Goal: Transaction & Acquisition: Book appointment/travel/reservation

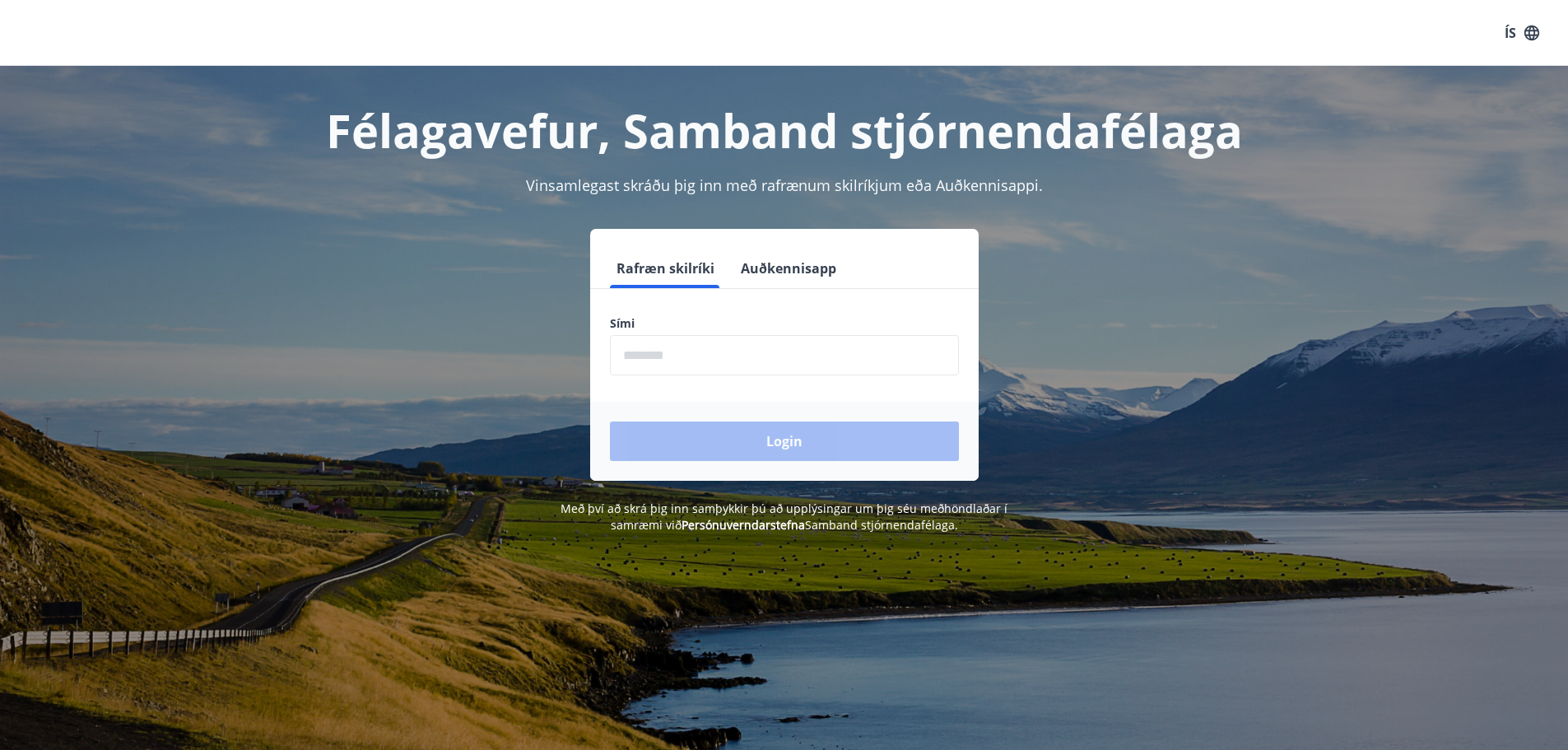
click at [682, 362] on input "phone" at bounding box center [784, 355] width 349 height 40
type input "********"
click at [778, 441] on button "Login" at bounding box center [784, 441] width 349 height 39
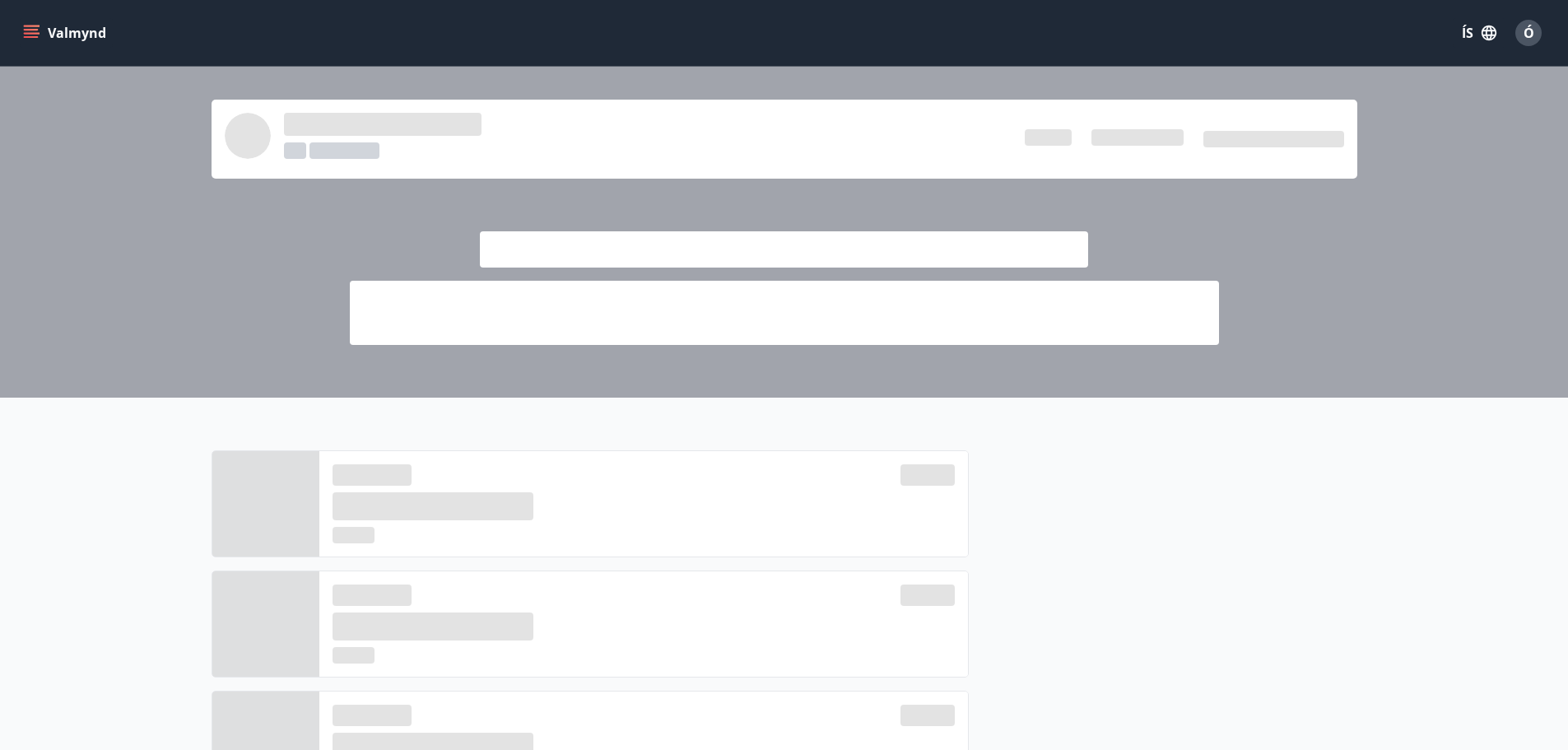
click at [32, 32] on icon "menu" at bounding box center [31, 33] width 16 height 16
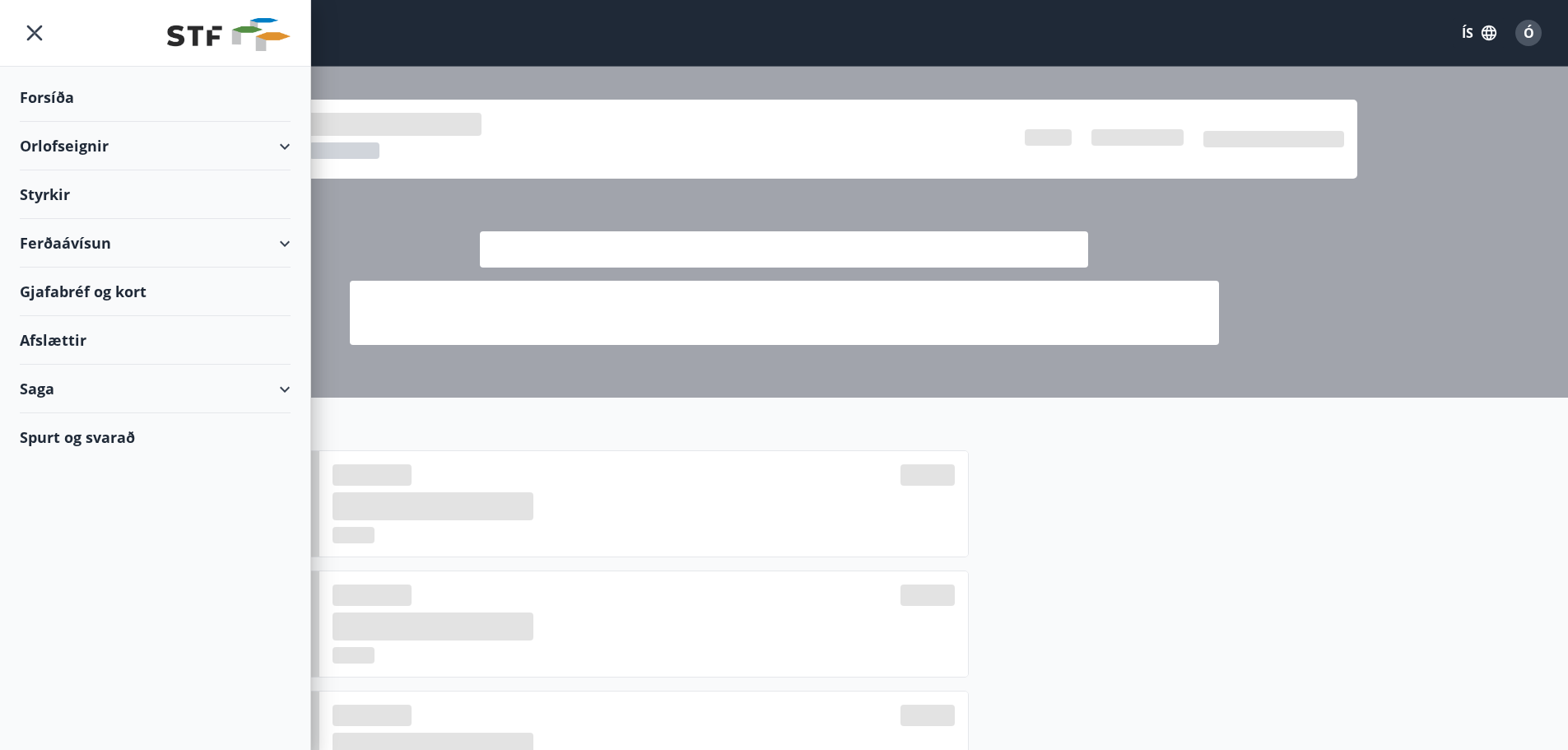
click at [66, 148] on div "Orlofseignir" at bounding box center [156, 146] width 271 height 49
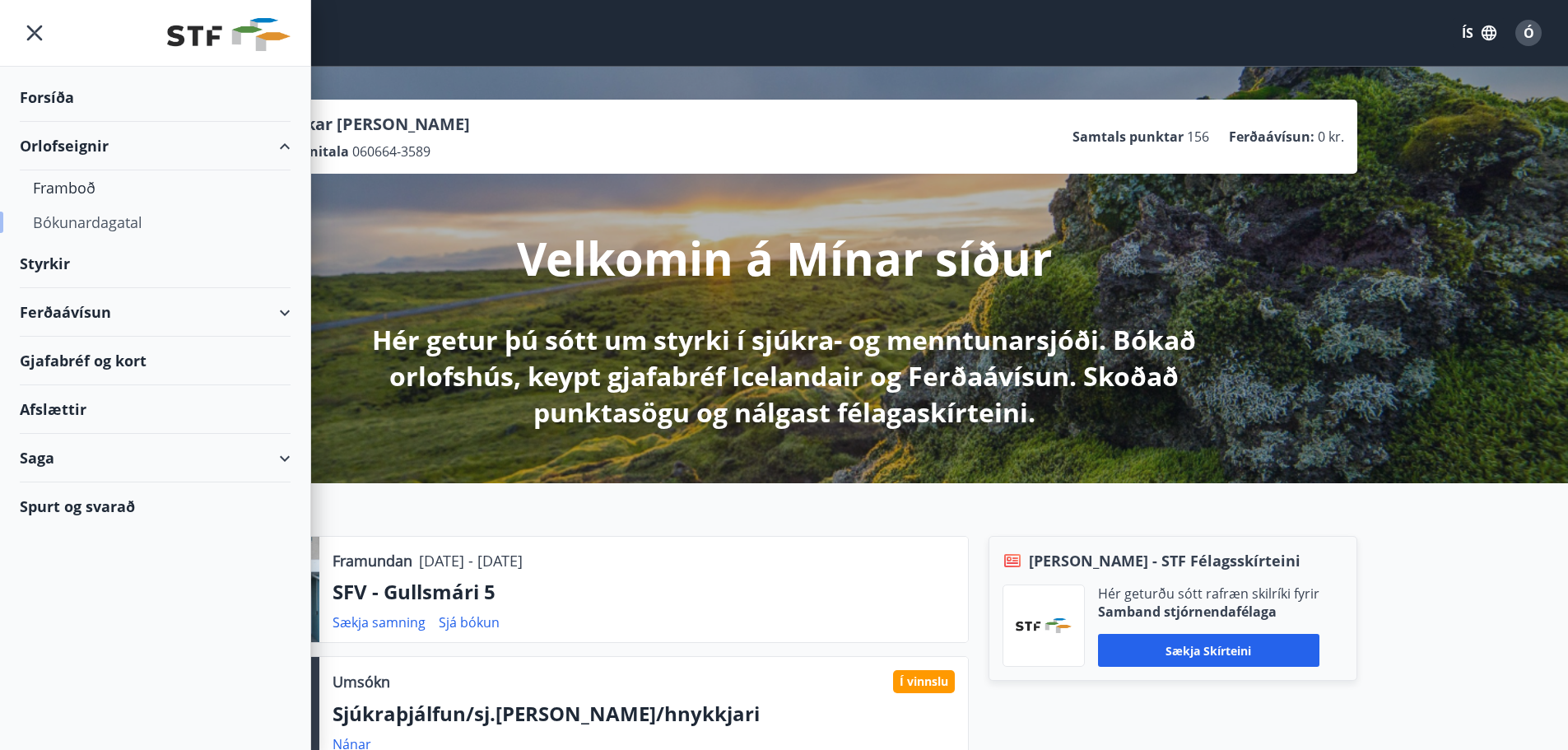
click at [92, 216] on div "Bókunardagatal" at bounding box center [155, 222] width 244 height 35
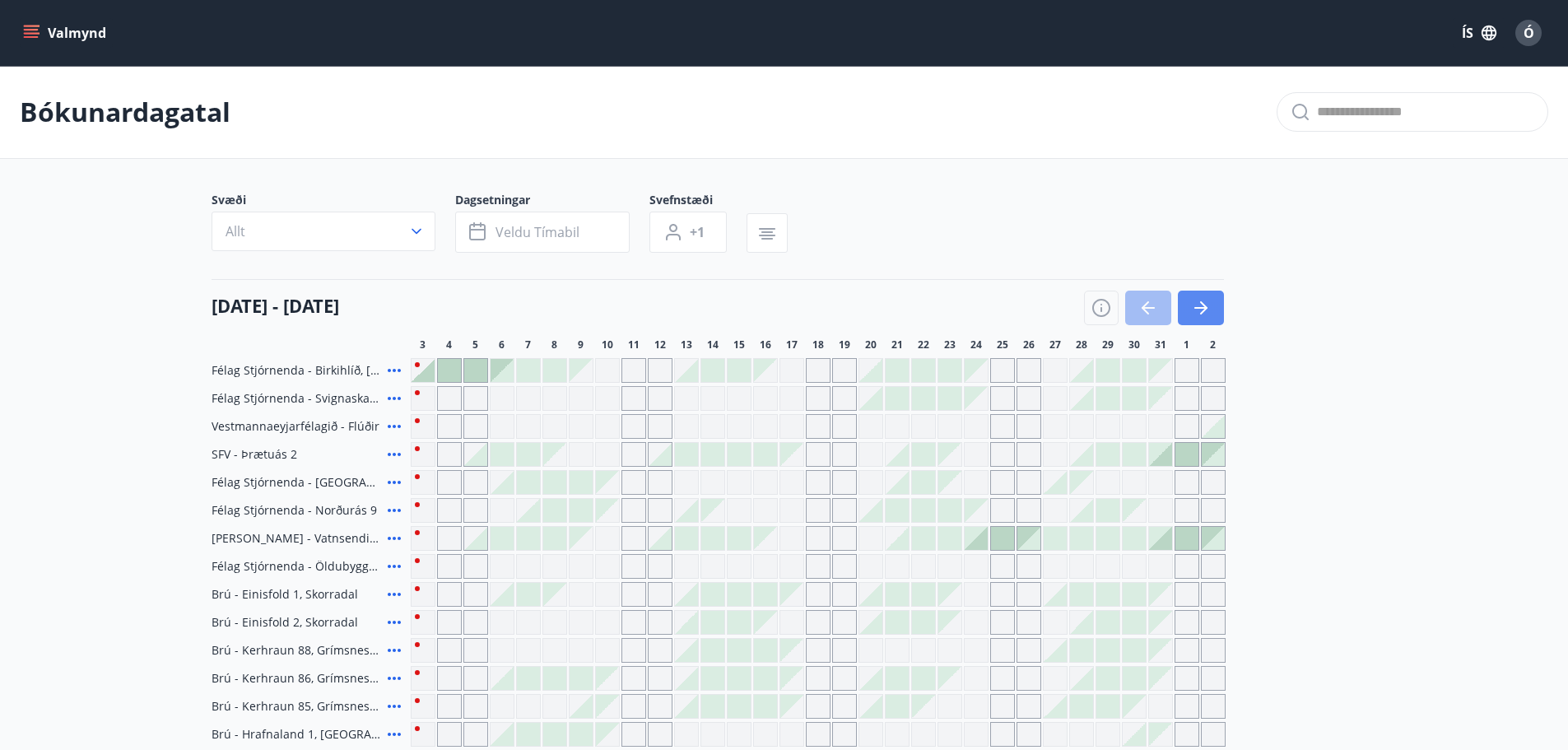
click at [1204, 307] on icon "button" at bounding box center [1201, 308] width 13 height 2
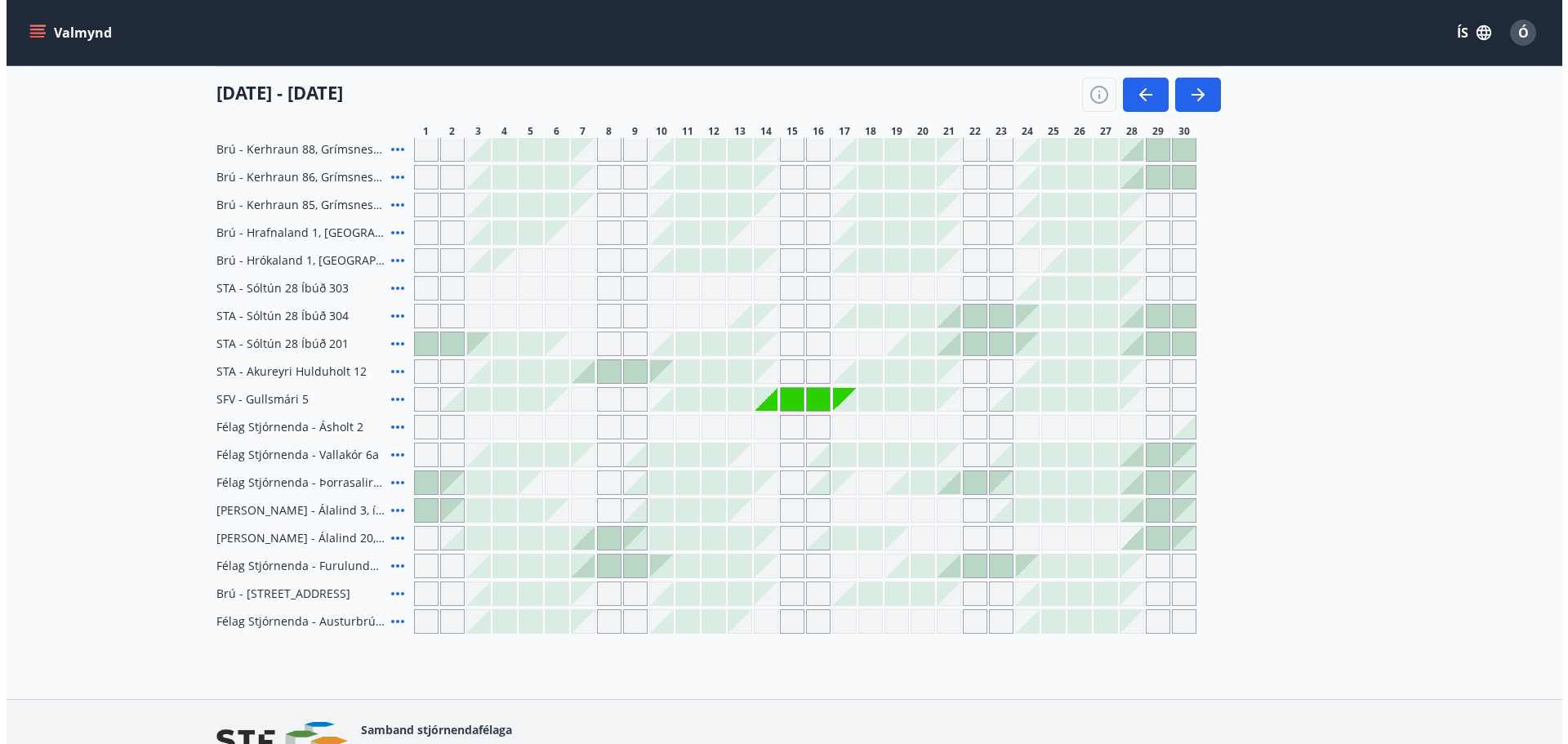
scroll to position [572, 0]
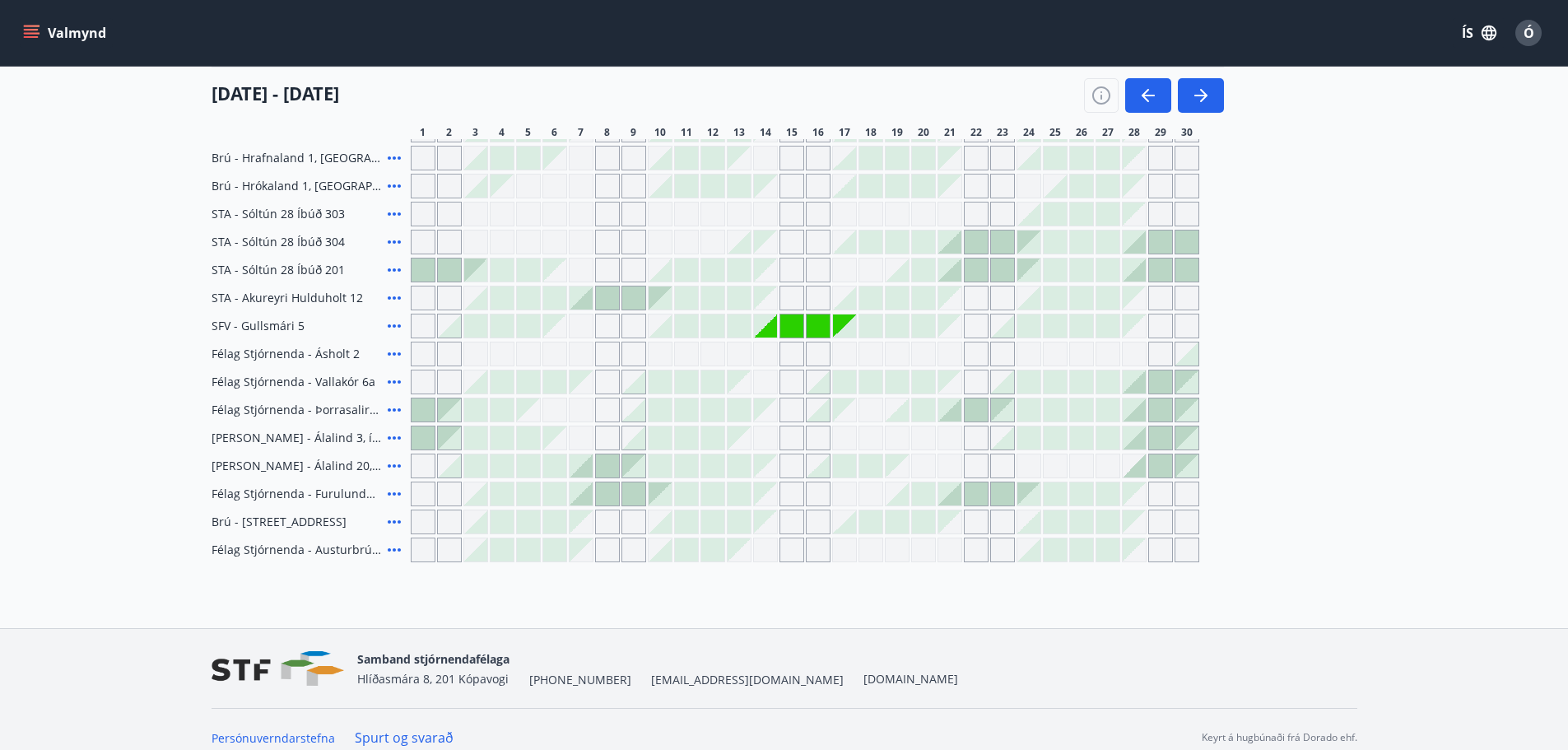
click at [393, 325] on icon at bounding box center [394, 326] width 20 height 20
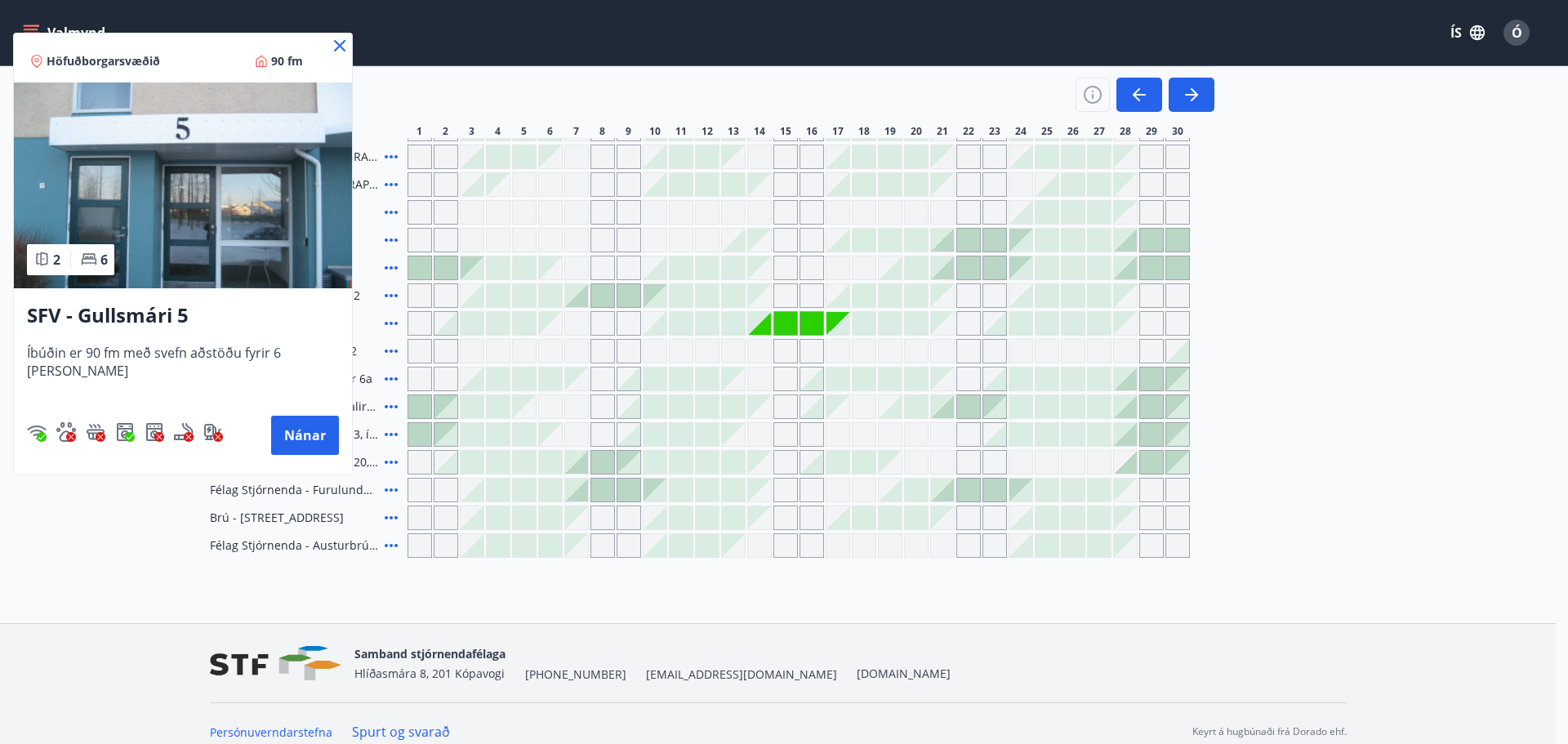
click at [200, 226] on img at bounding box center [183, 186] width 338 height 206
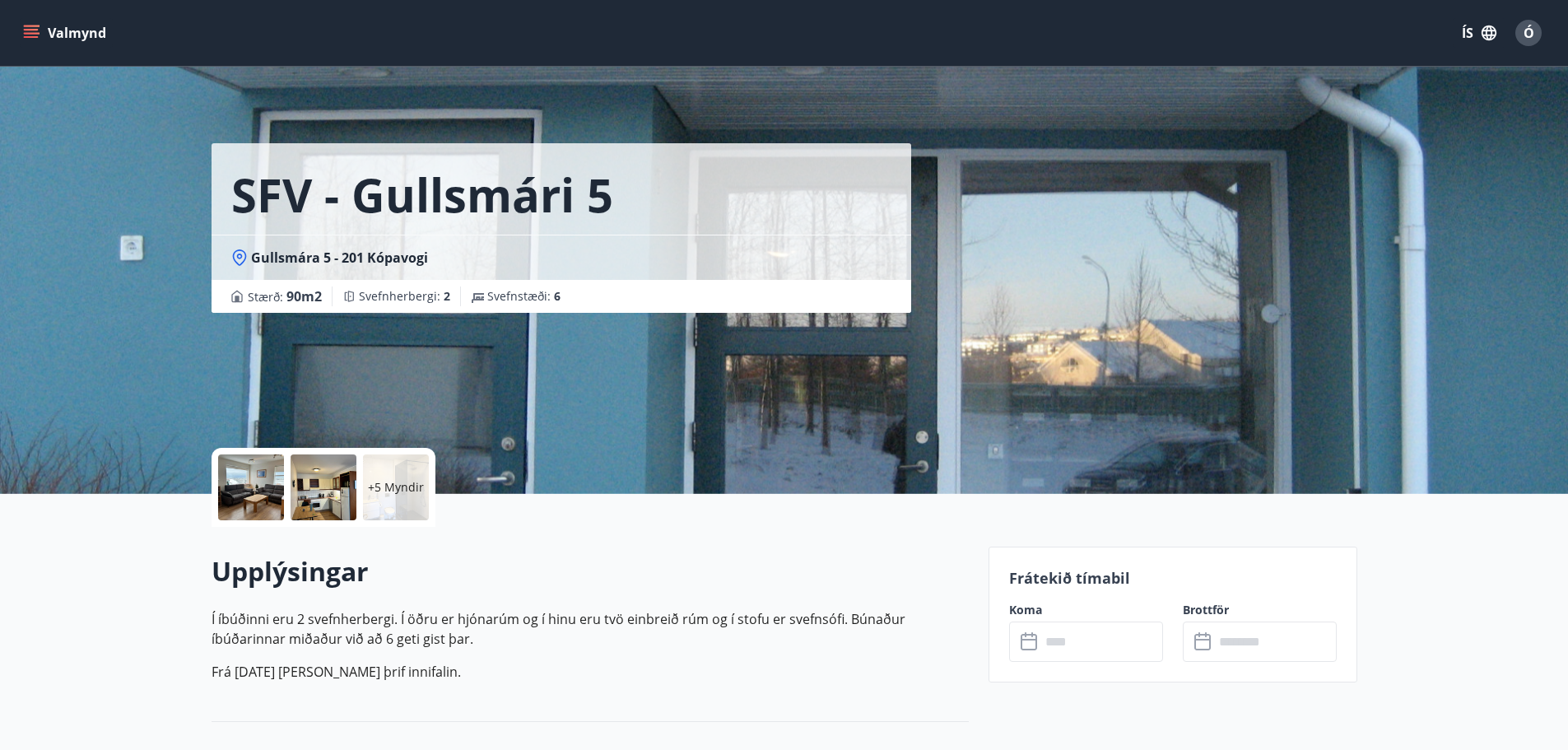
click at [771, 399] on div "SFV - Gullsmári 5 Gullsmára 5 - 201 Kópavogi Stærð : 90 m2 [GEOGRAPHIC_DATA] : …" at bounding box center [593, 247] width 764 height 494
click at [399, 492] on p "+5 Myndir" at bounding box center [396, 487] width 56 height 16
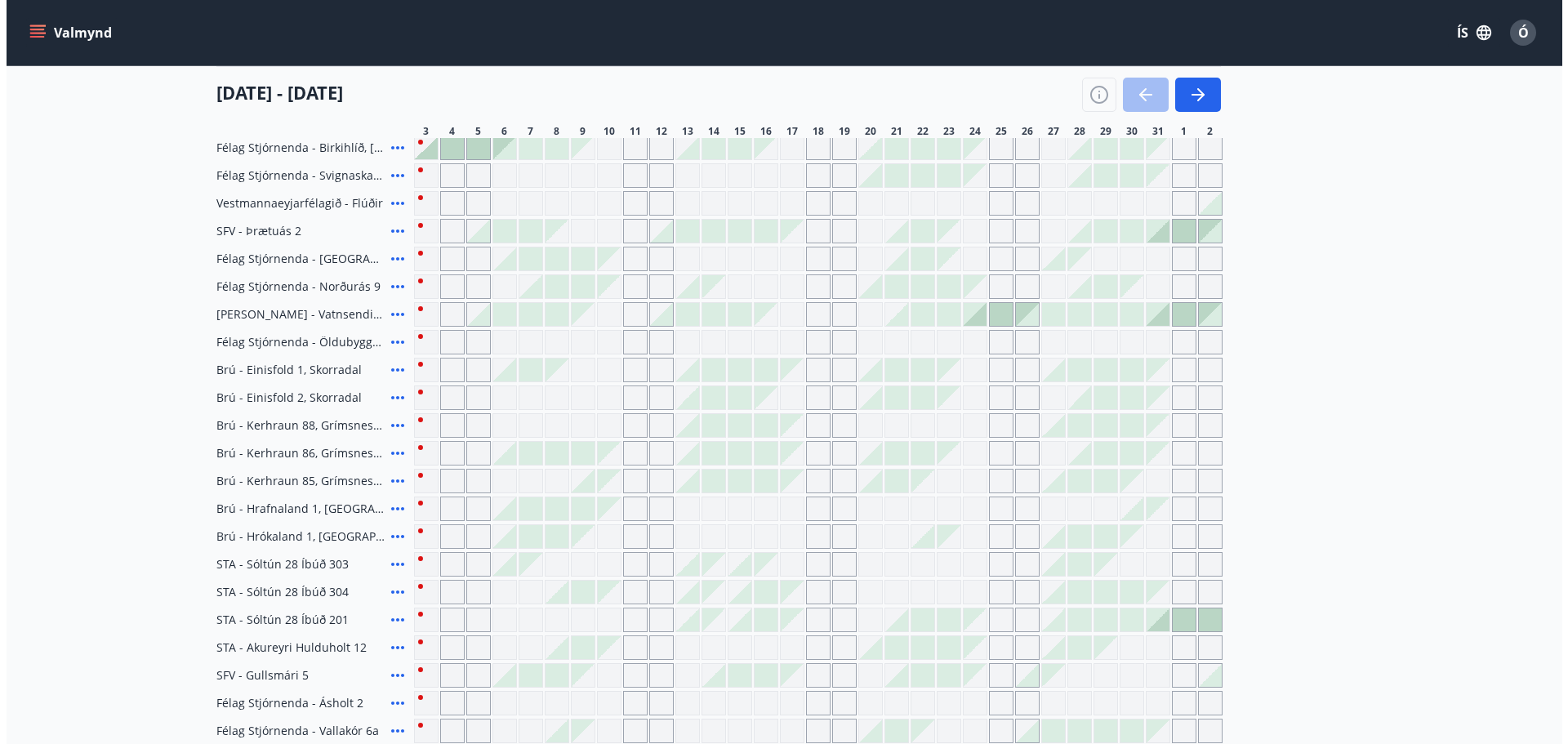
scroll to position [248, 0]
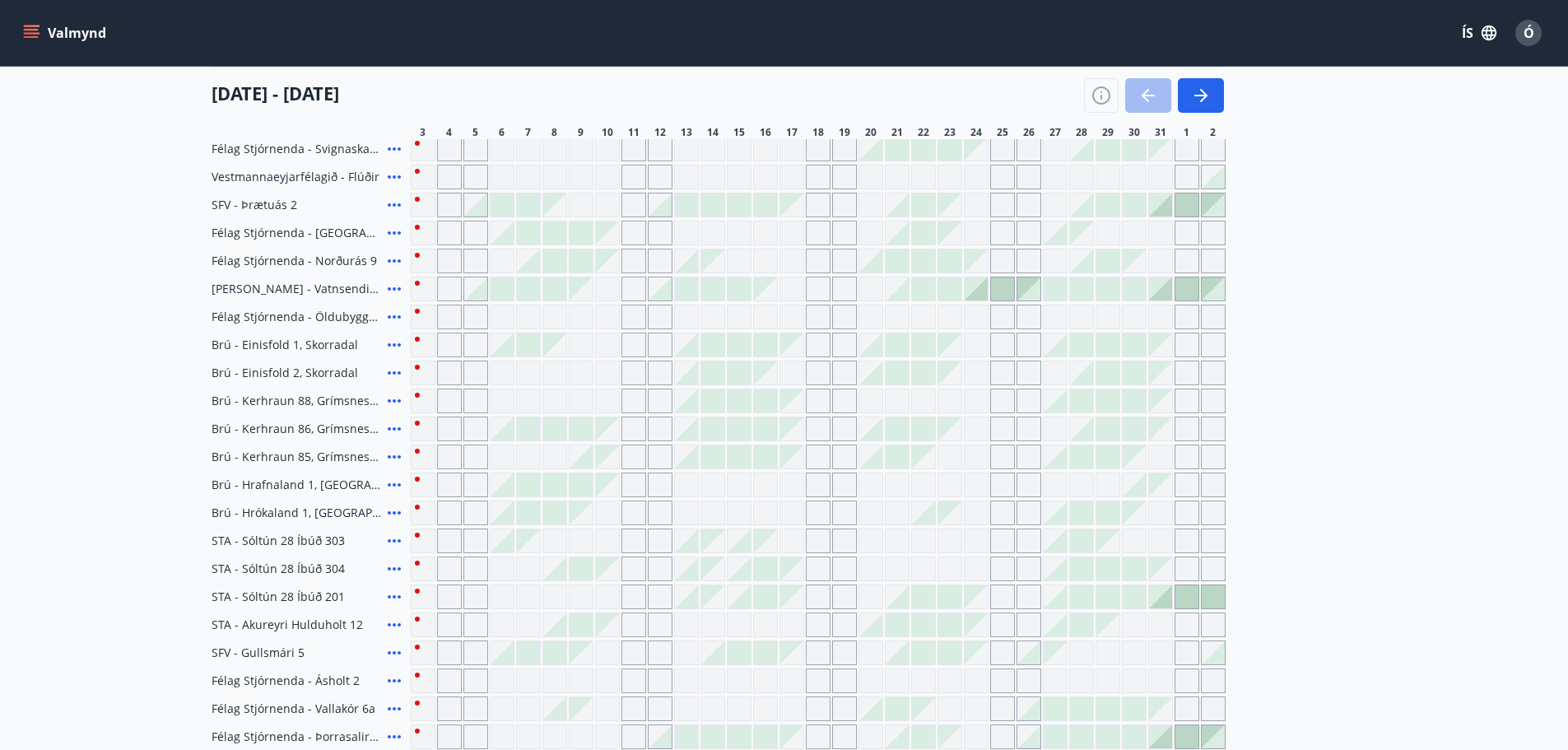
click at [388, 652] on icon at bounding box center [395, 652] width 13 height 3
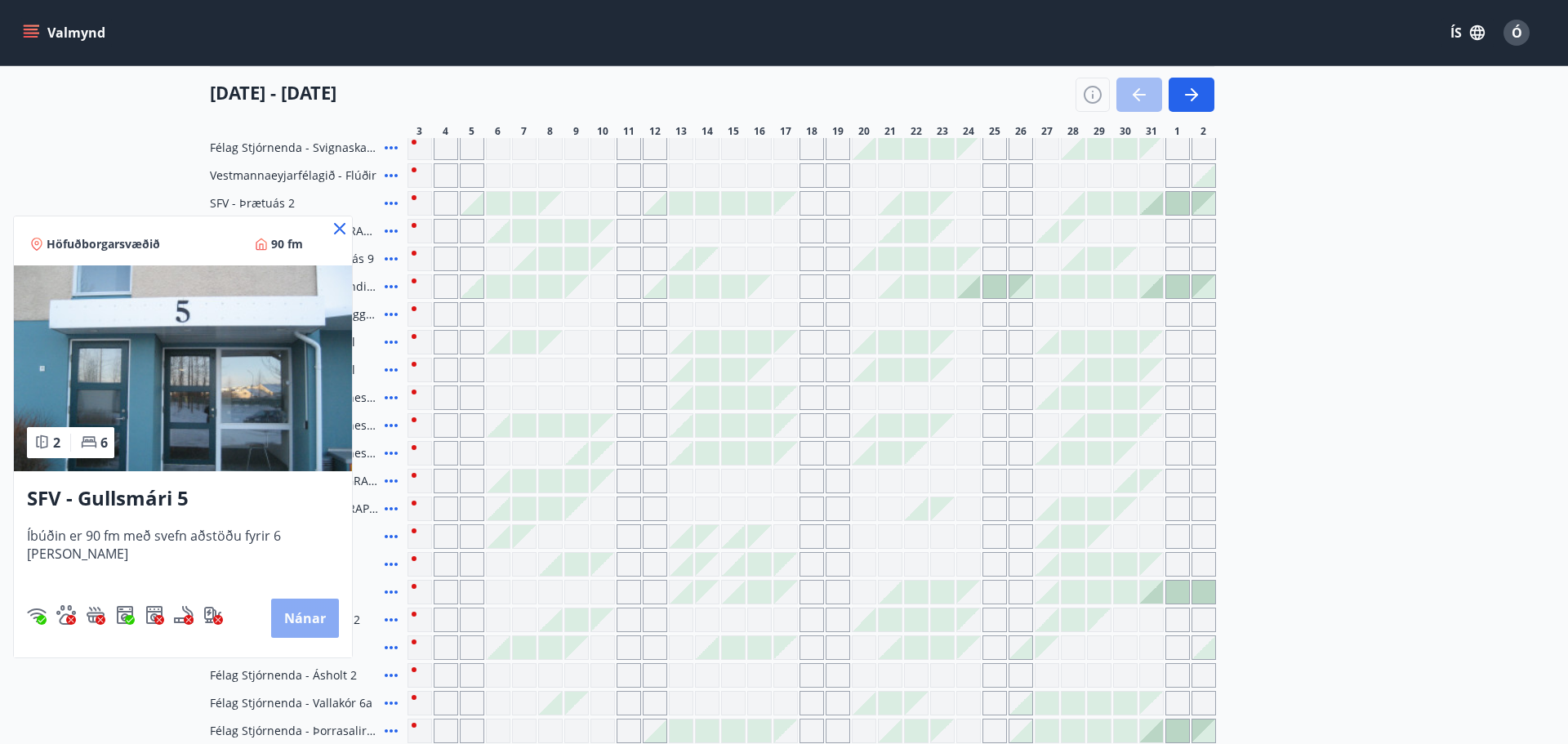
click at [284, 619] on button "Nánar" at bounding box center [304, 617] width 68 height 39
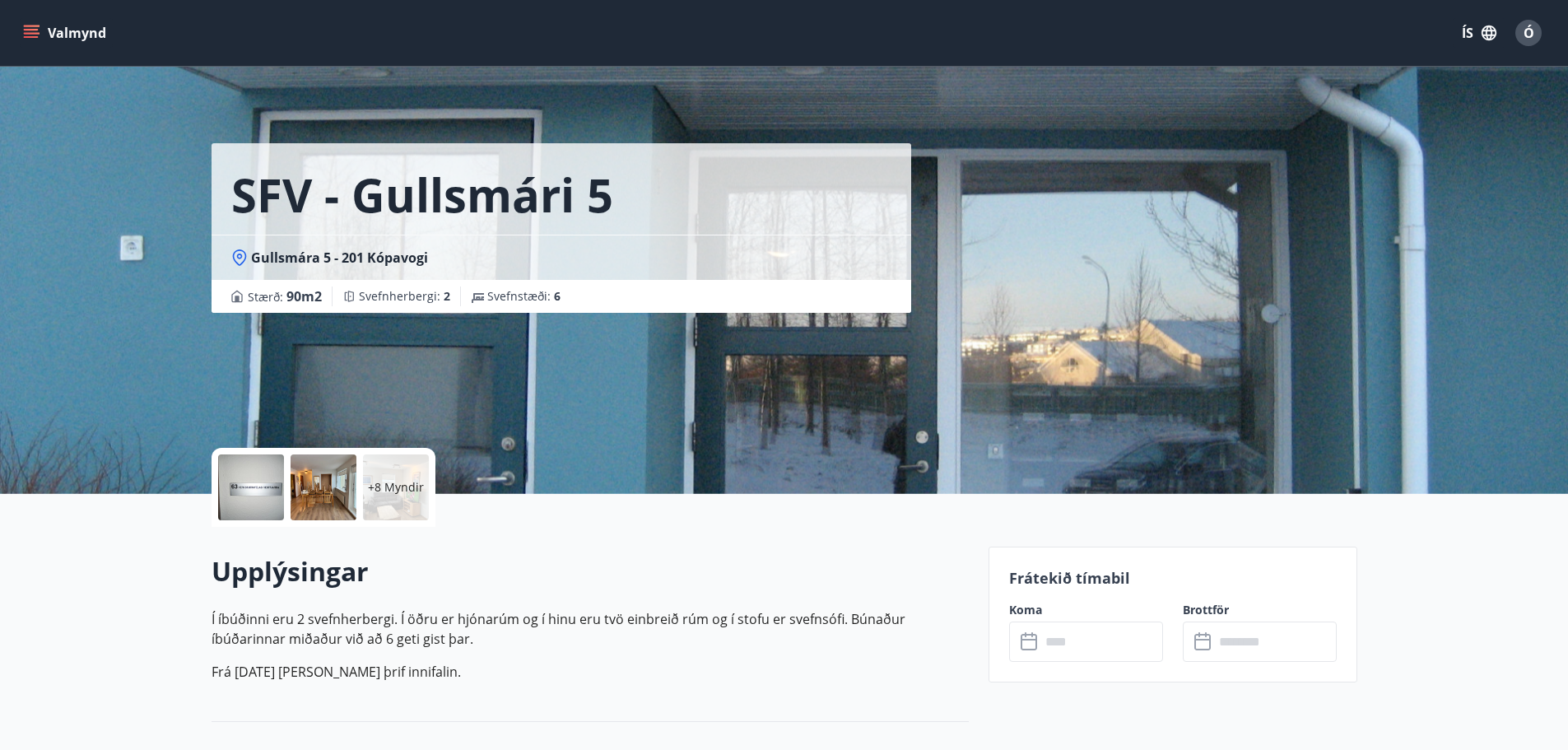
click at [386, 485] on p "+8 Myndir" at bounding box center [396, 487] width 56 height 16
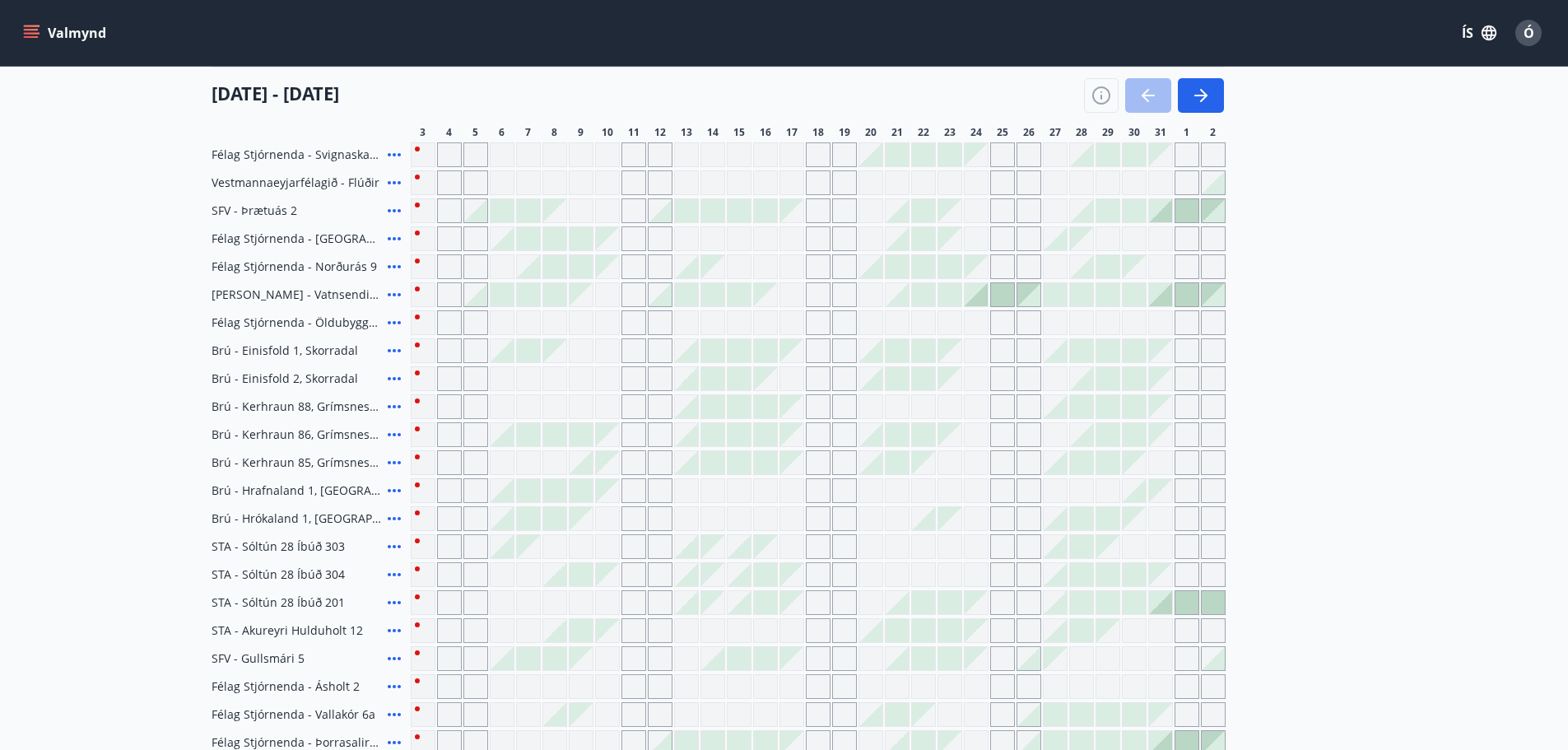
scroll to position [85, 0]
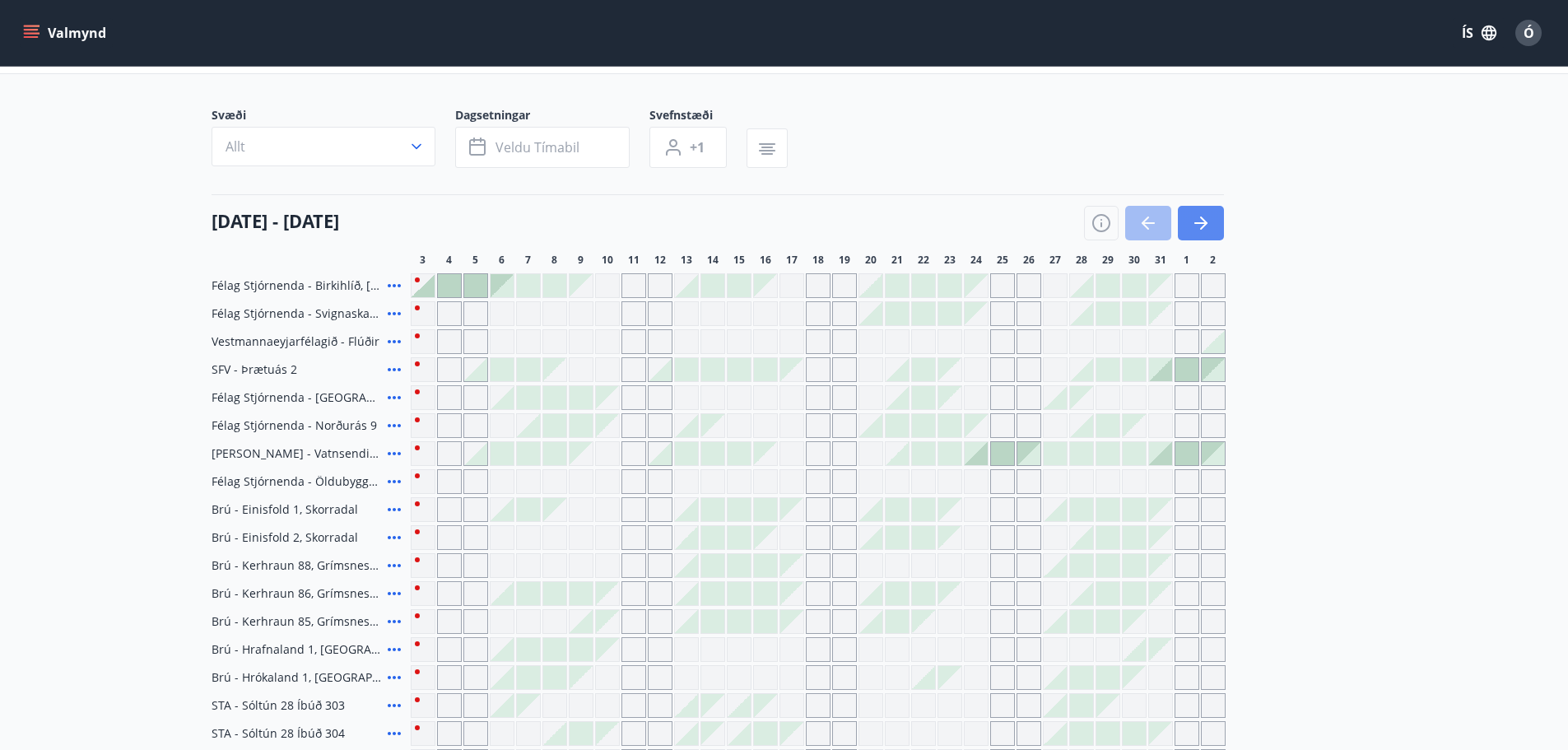
click at [1202, 219] on icon "button" at bounding box center [1204, 223] width 8 height 13
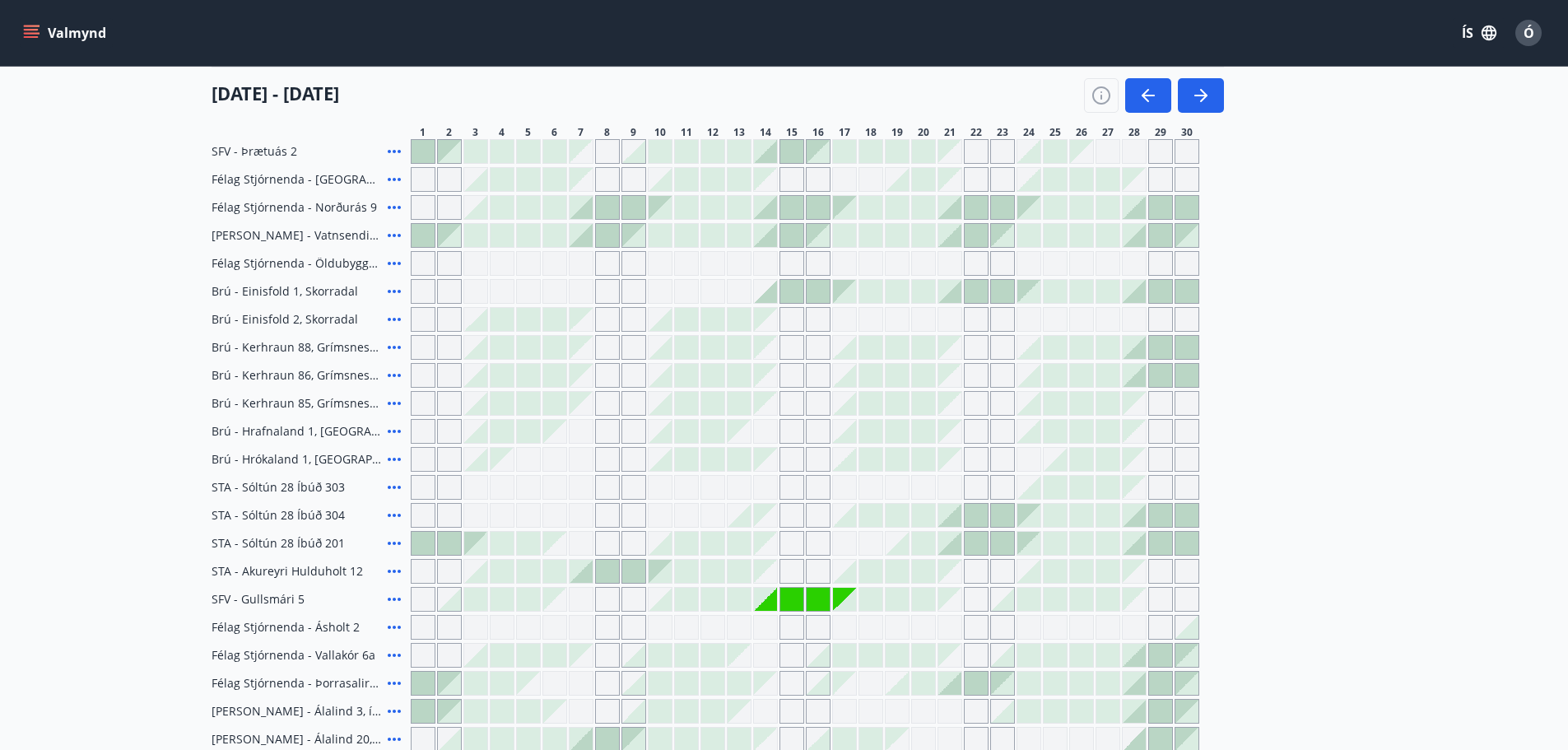
scroll to position [331, 0]
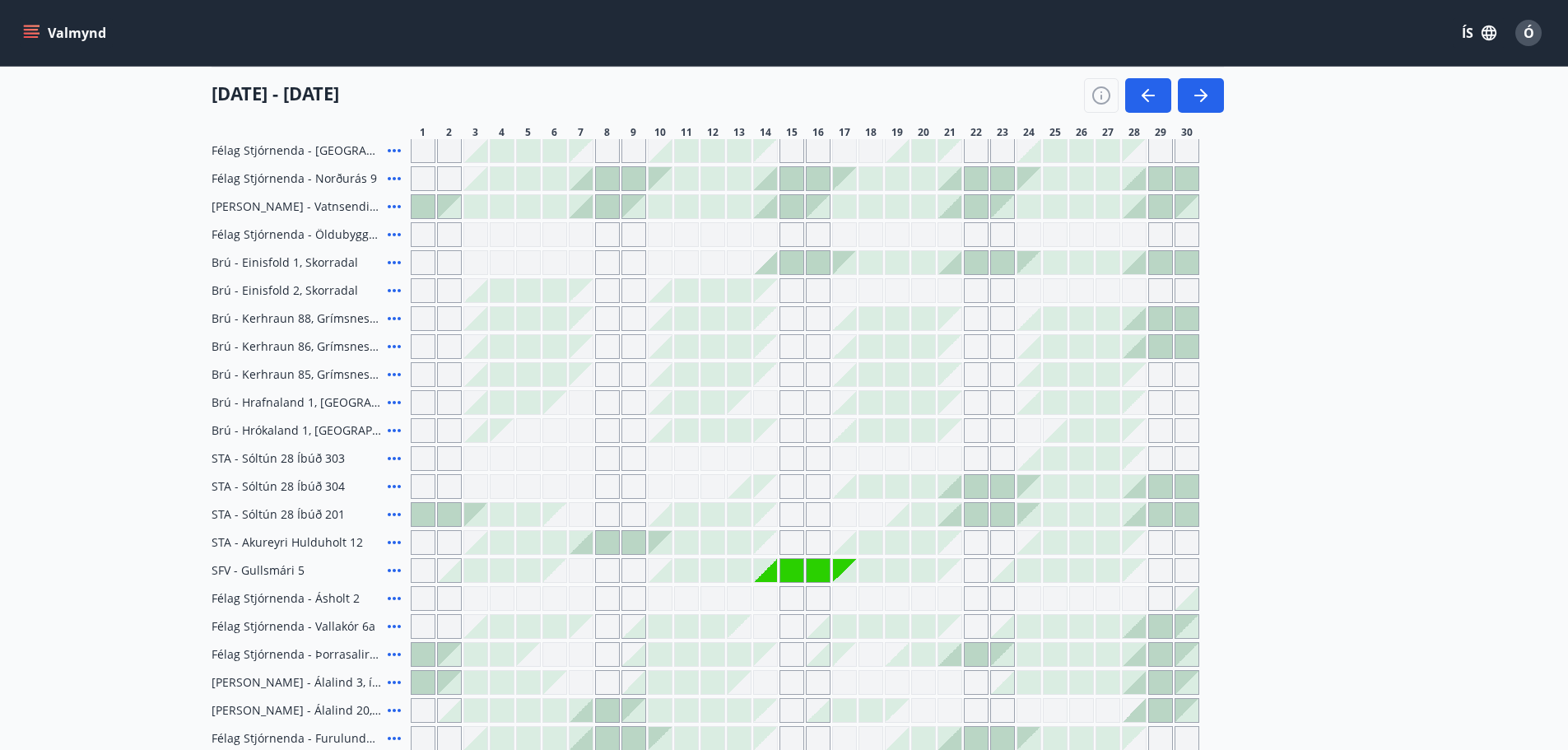
click at [735, 567] on div at bounding box center [739, 570] width 23 height 23
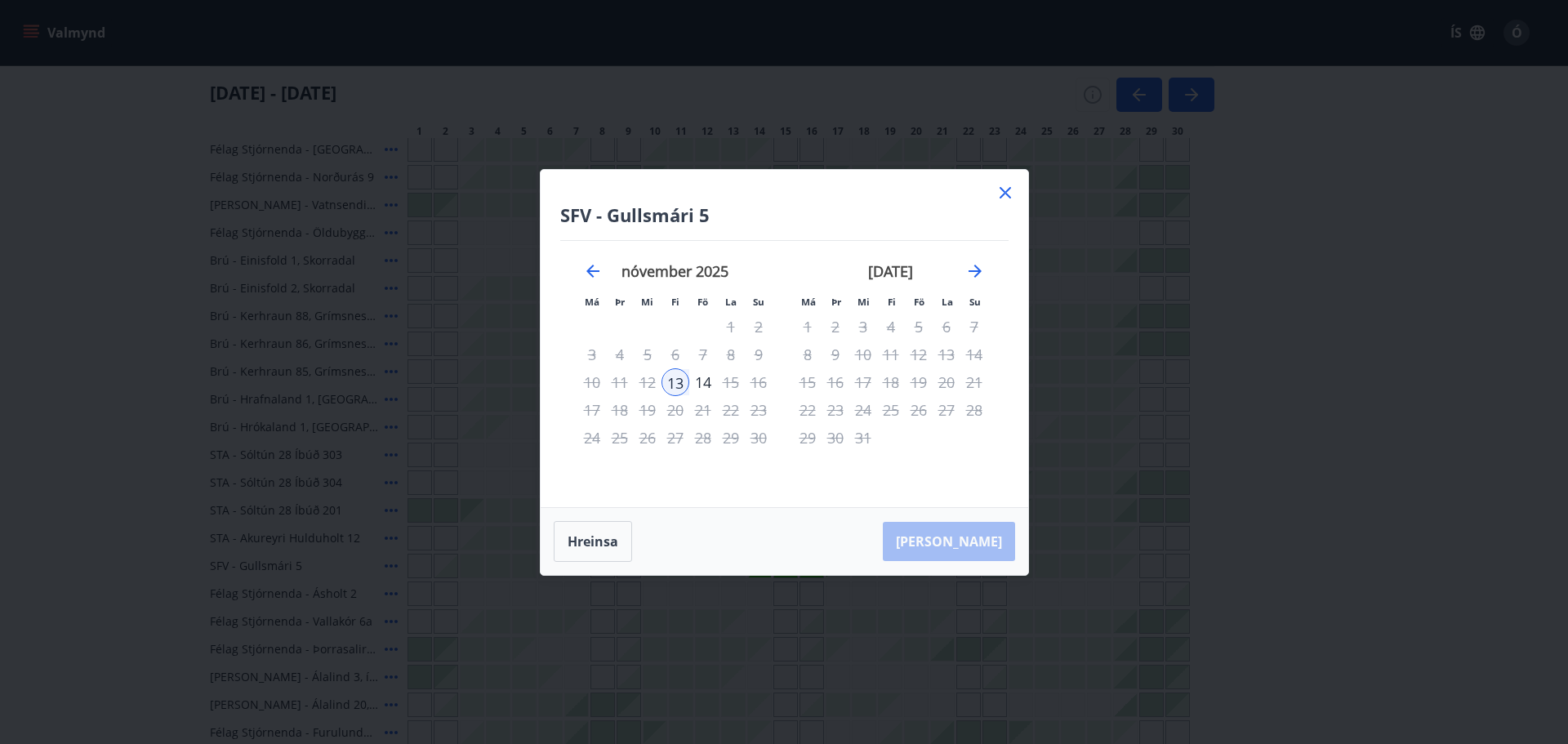
click at [1160, 333] on div "SFV - Gullsmári 5 Má Þr Mi Fi Fö La Su Má Þr Mi Fi Fö La Su [DATE] 1 2 3 4 5 6 …" at bounding box center [784, 372] width 1568 height 744
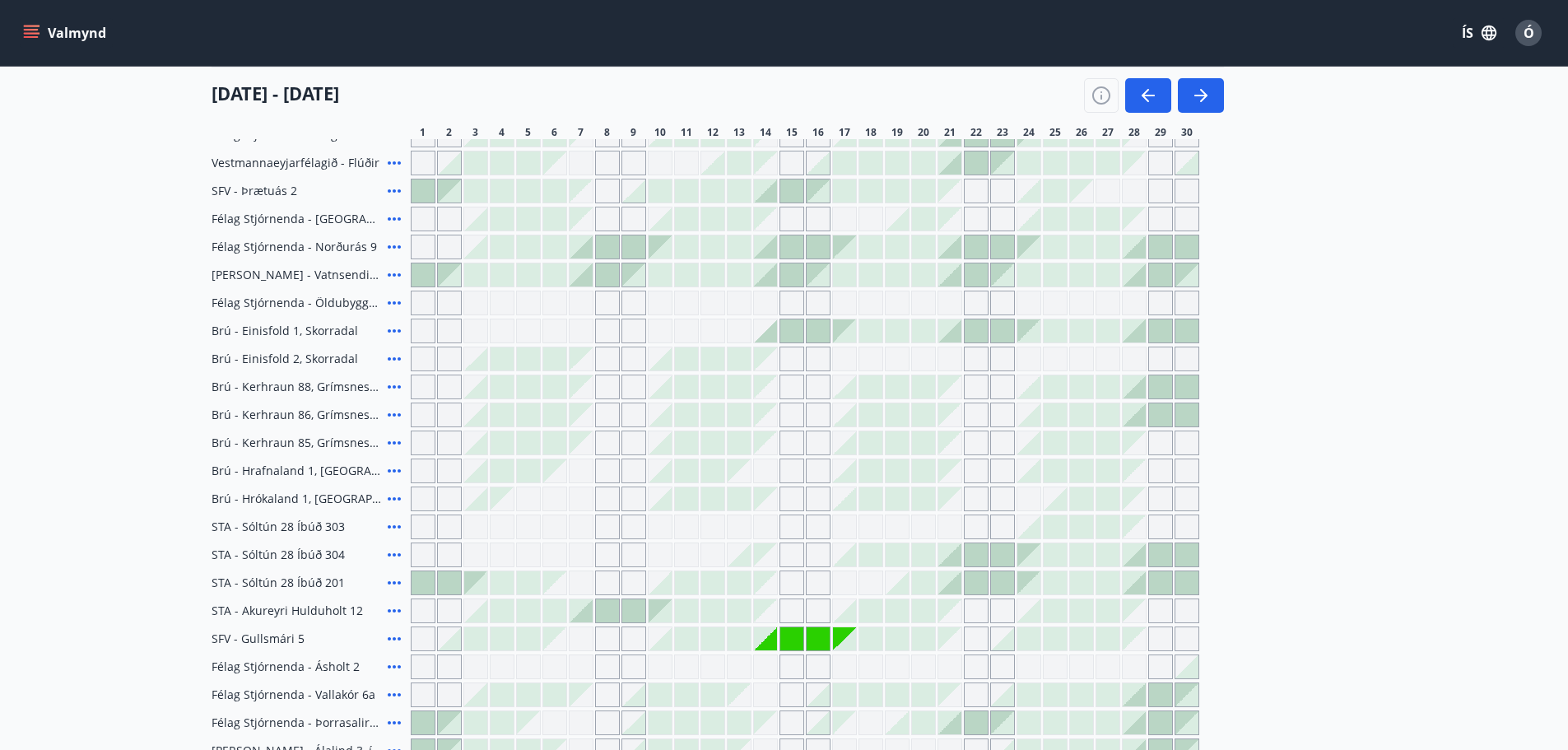
scroll to position [0, 0]
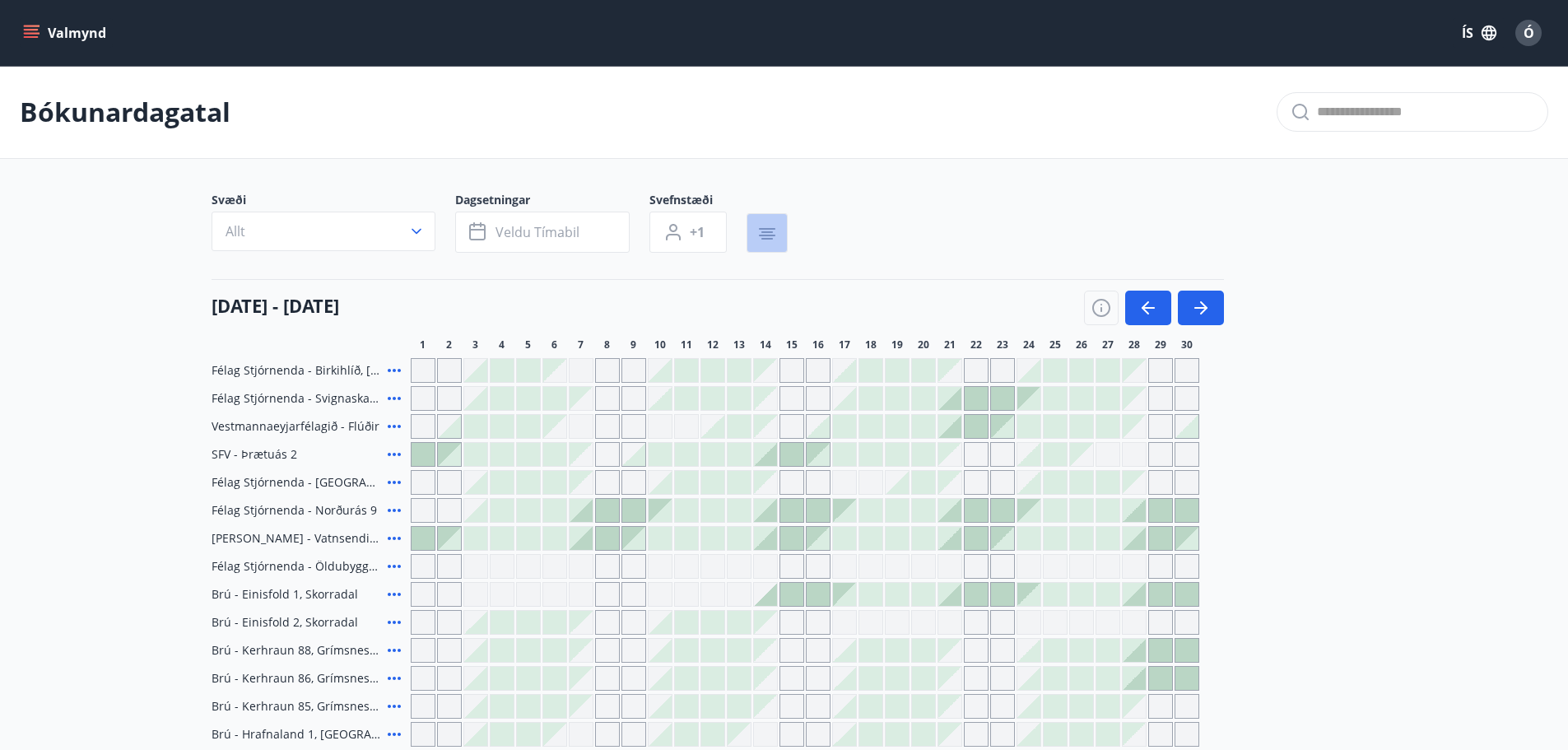
click at [762, 231] on icon "button" at bounding box center [767, 233] width 20 height 20
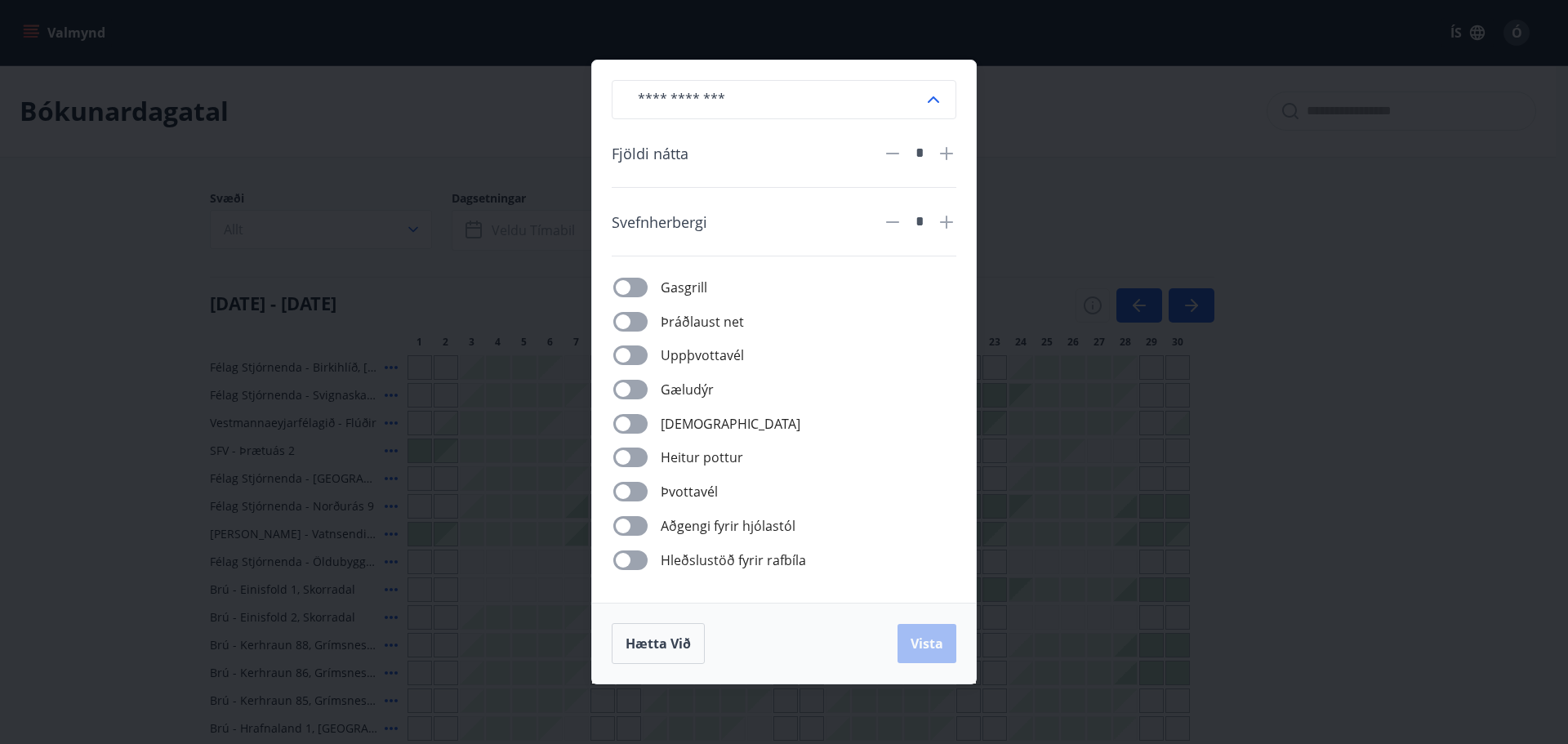
click at [1106, 359] on div "​ Fjöldi nátta * Svefnherbergi * Gasgrill Þráðlaust net Uppþvottavél Gæludýr Þu…" at bounding box center [784, 372] width 1568 height 744
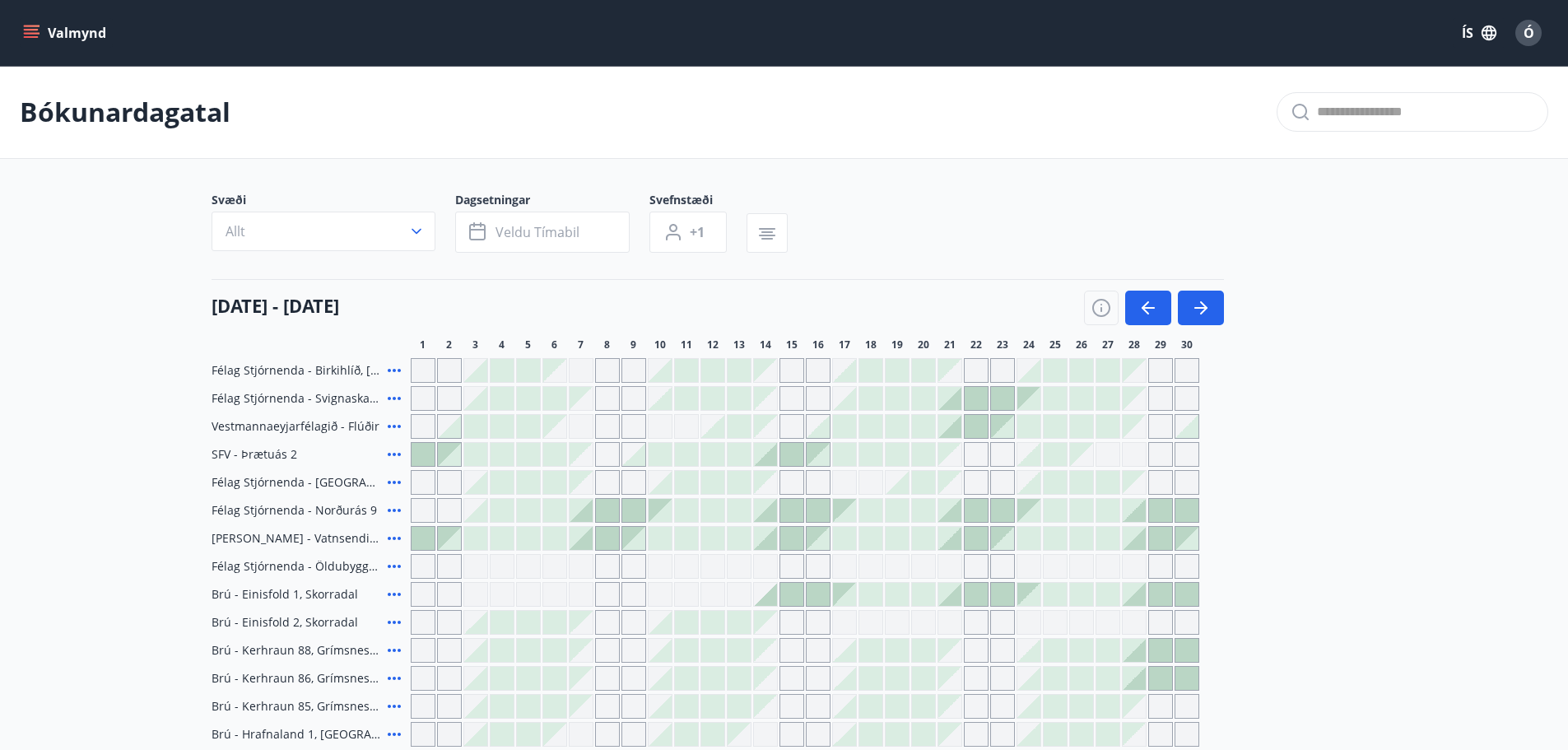
click at [27, 30] on icon "menu" at bounding box center [31, 30] width 14 height 2
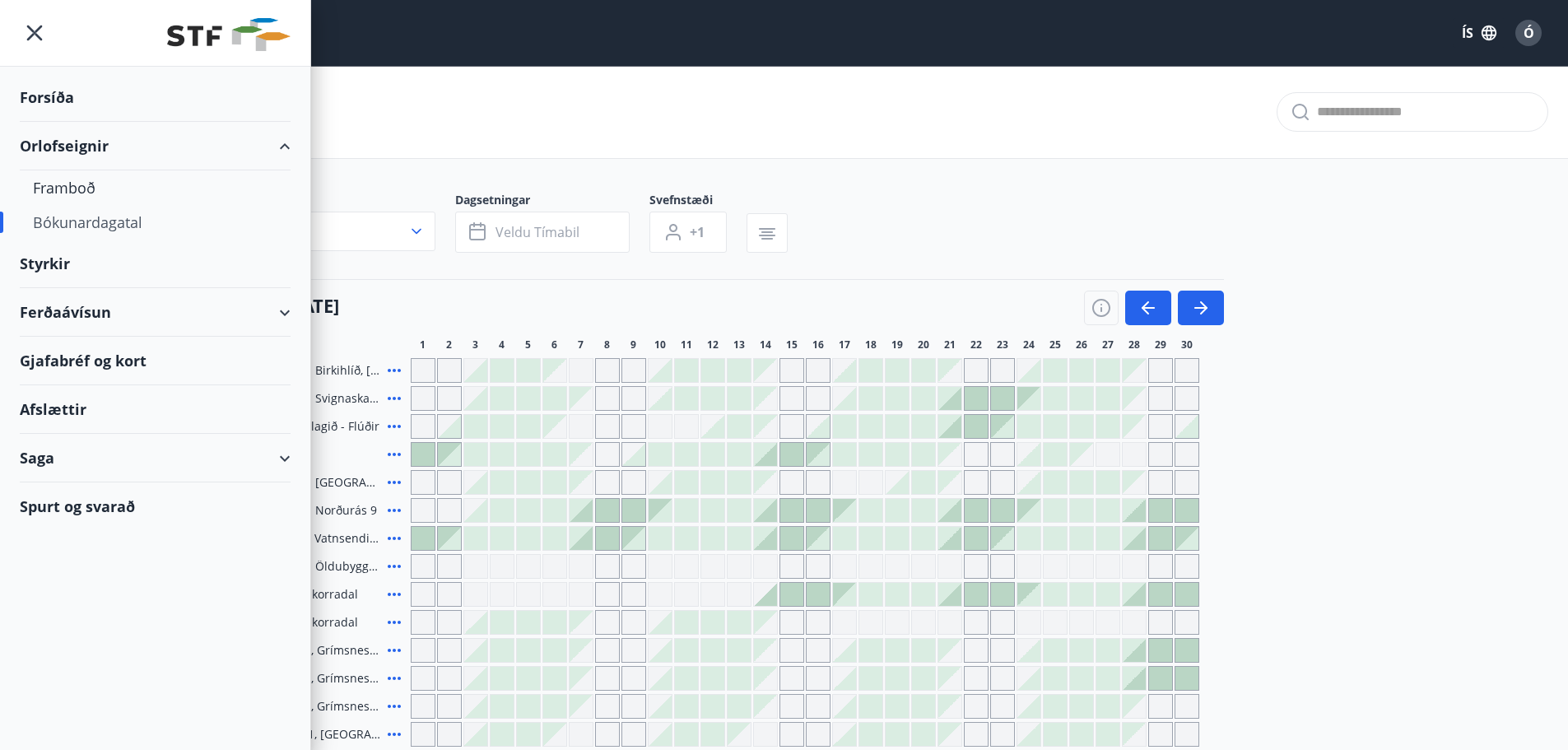
click at [152, 668] on div "Forsíða Orlofseignir Framboð Bókunardagatal Styrkir Ferðaávísun Gjafabréf [PERS…" at bounding box center [156, 375] width 311 height 750
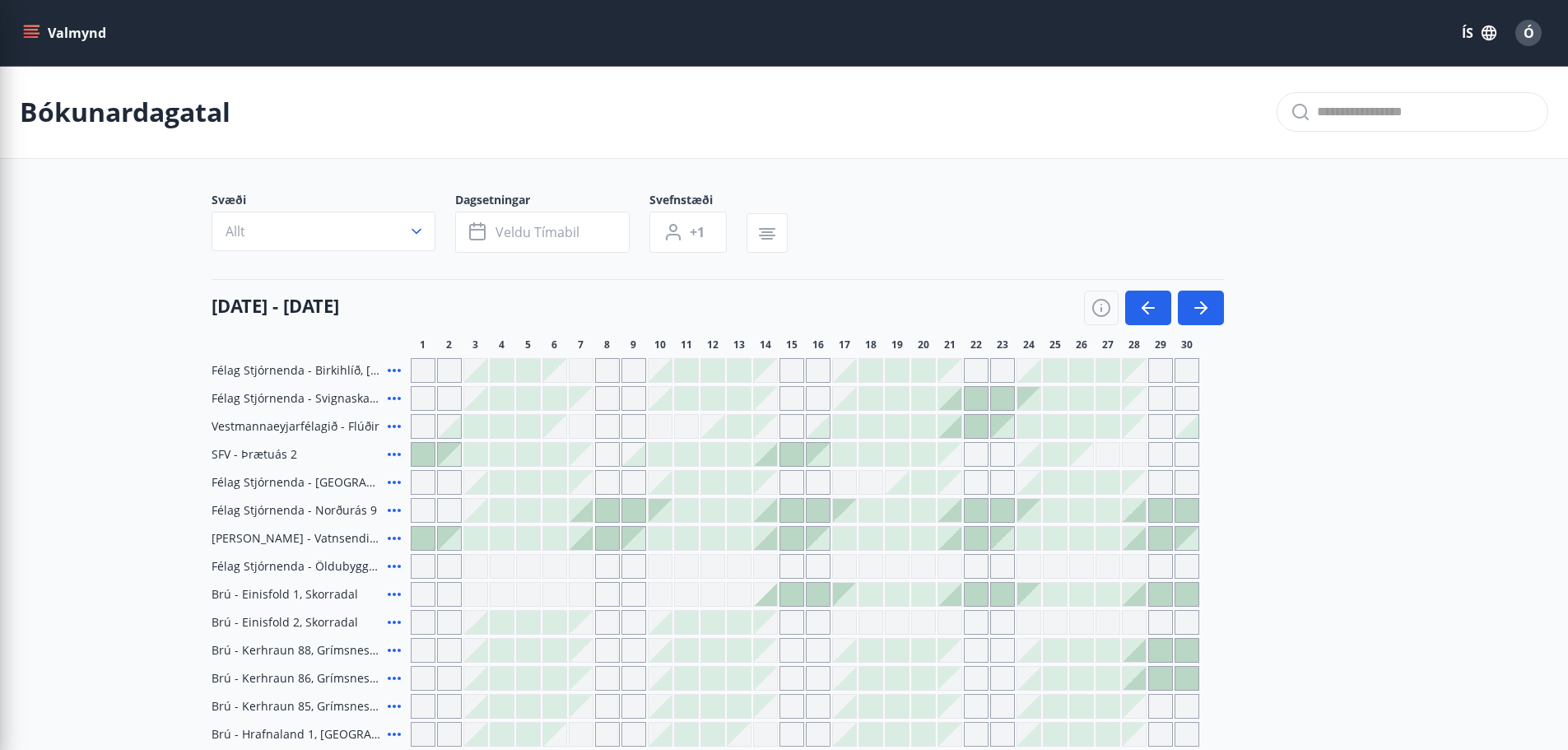
click at [469, 95] on div "Bókunardagatal" at bounding box center [784, 112] width 1568 height 93
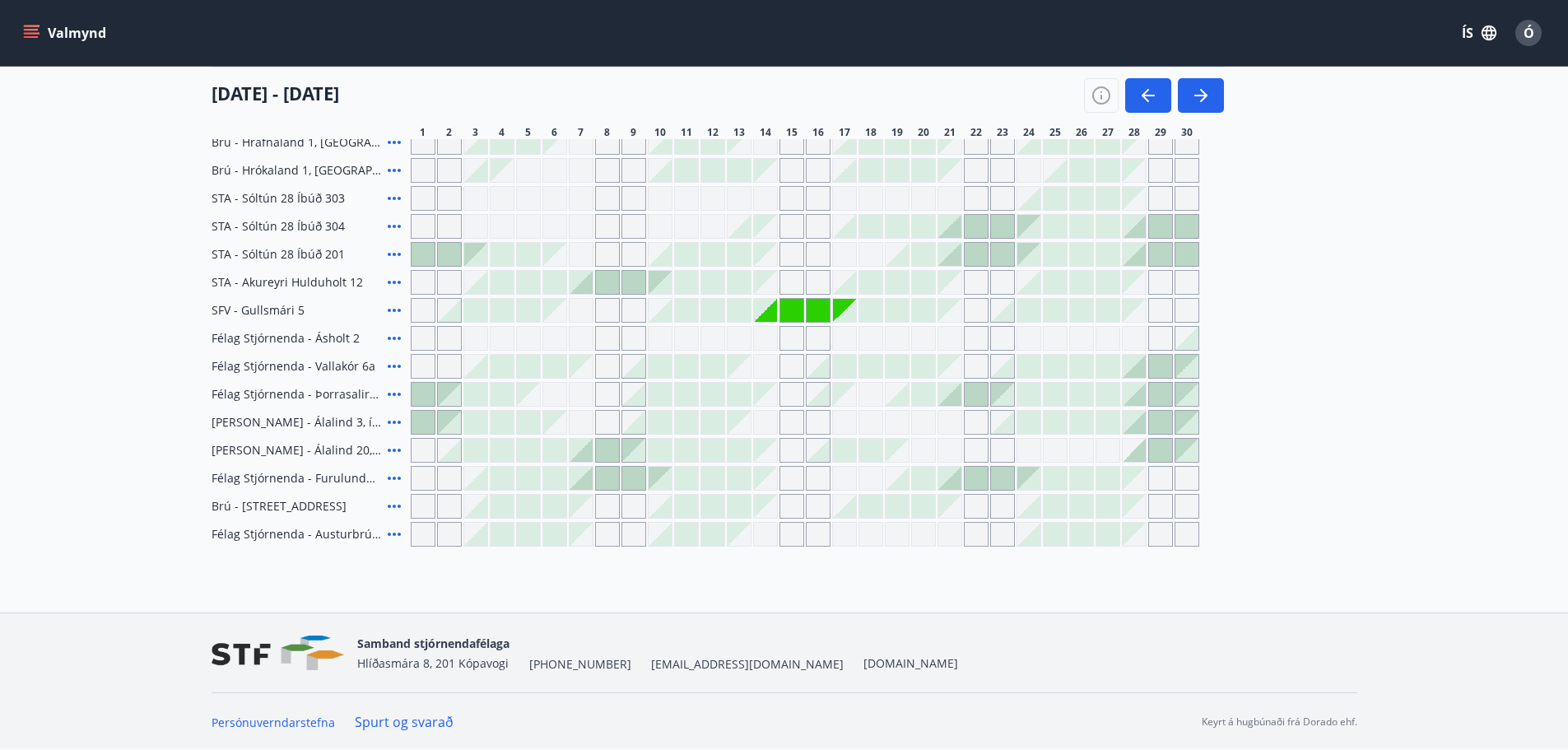
scroll to position [593, 0]
click at [402, 720] on link "Spurt og svarað" at bounding box center [404, 720] width 99 height 18
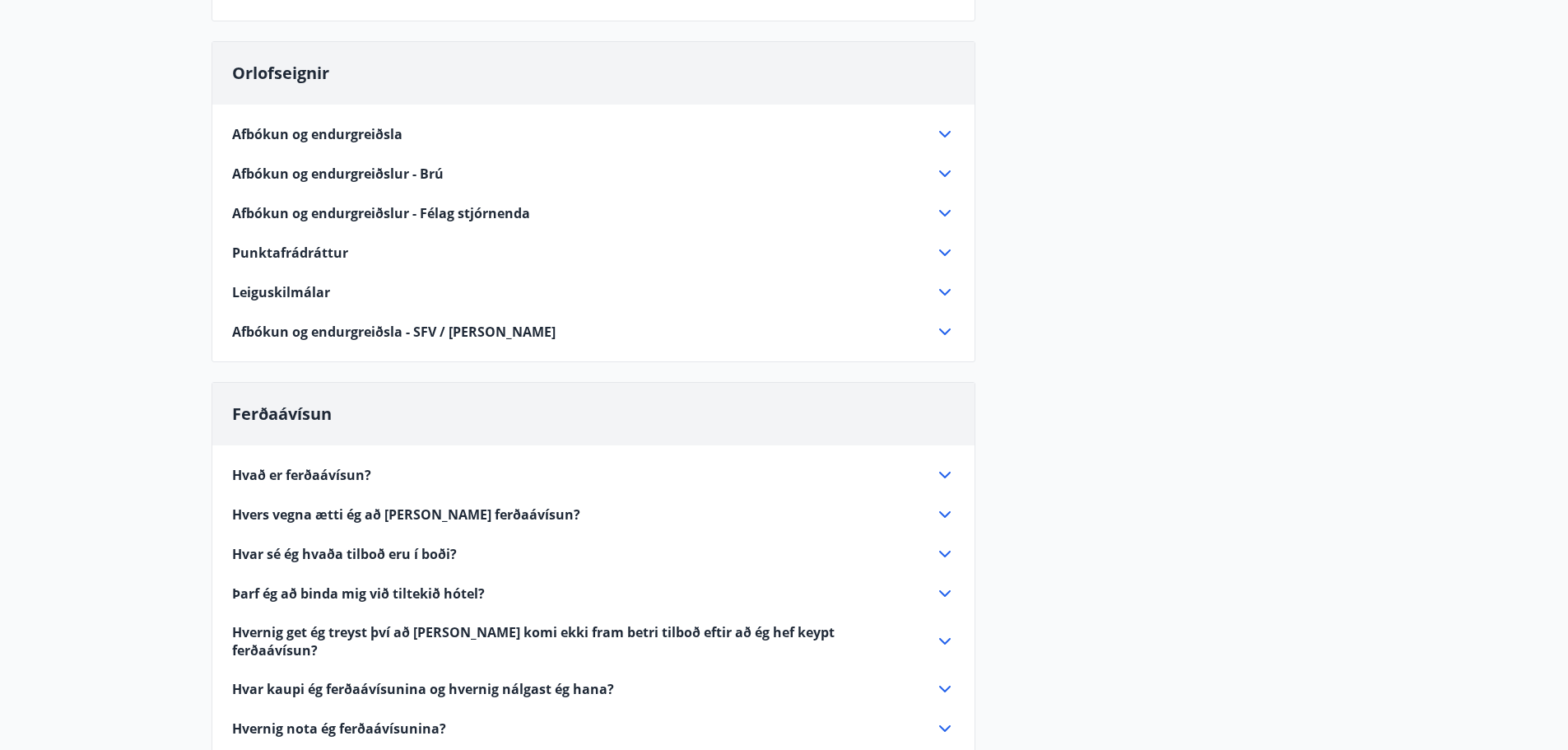
scroll to position [576, 0]
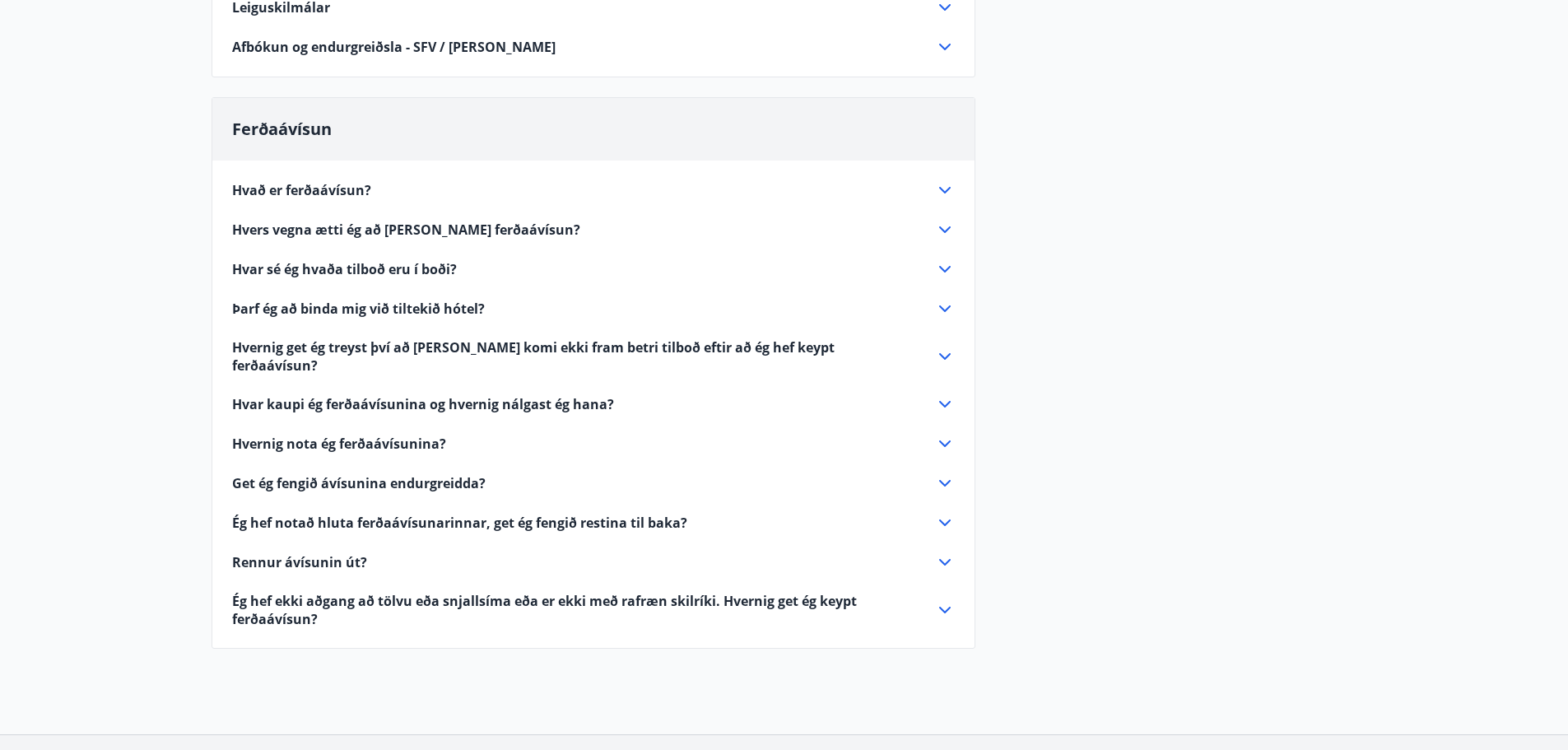
click at [348, 192] on span "Hvað er ferðaávísun?" at bounding box center [302, 190] width 139 height 18
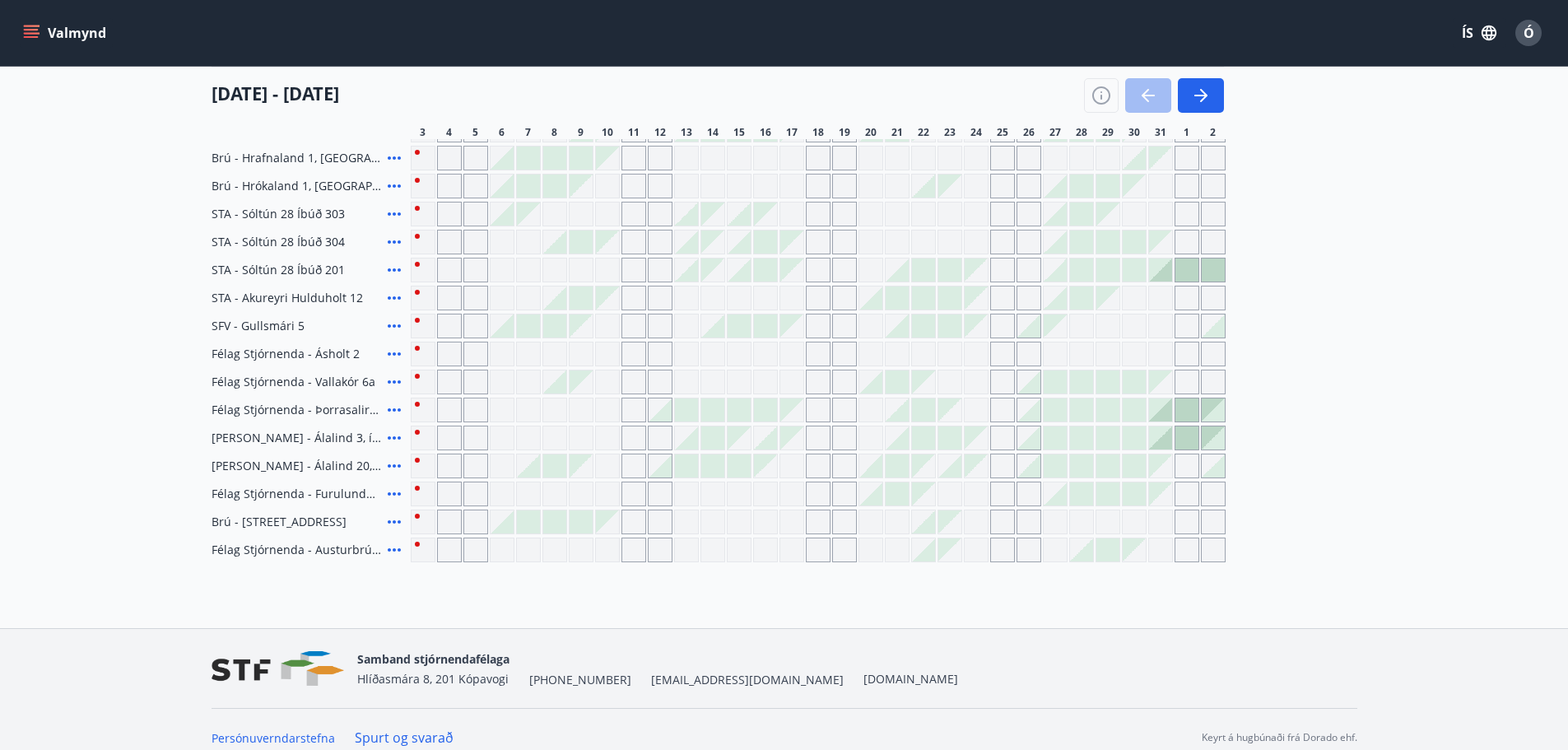
scroll to position [247, 0]
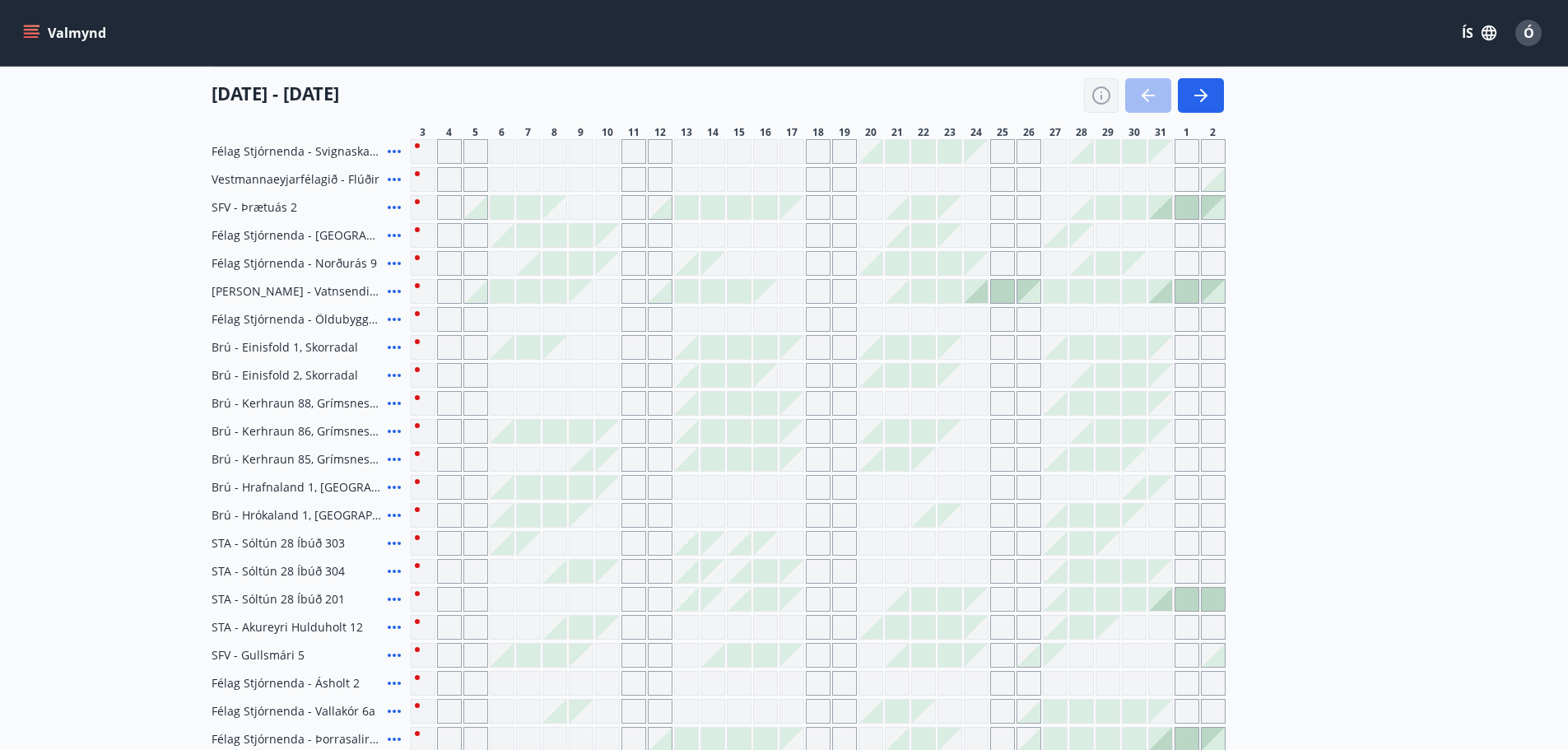
click at [1102, 93] on icon "button" at bounding box center [1101, 95] width 20 height 20
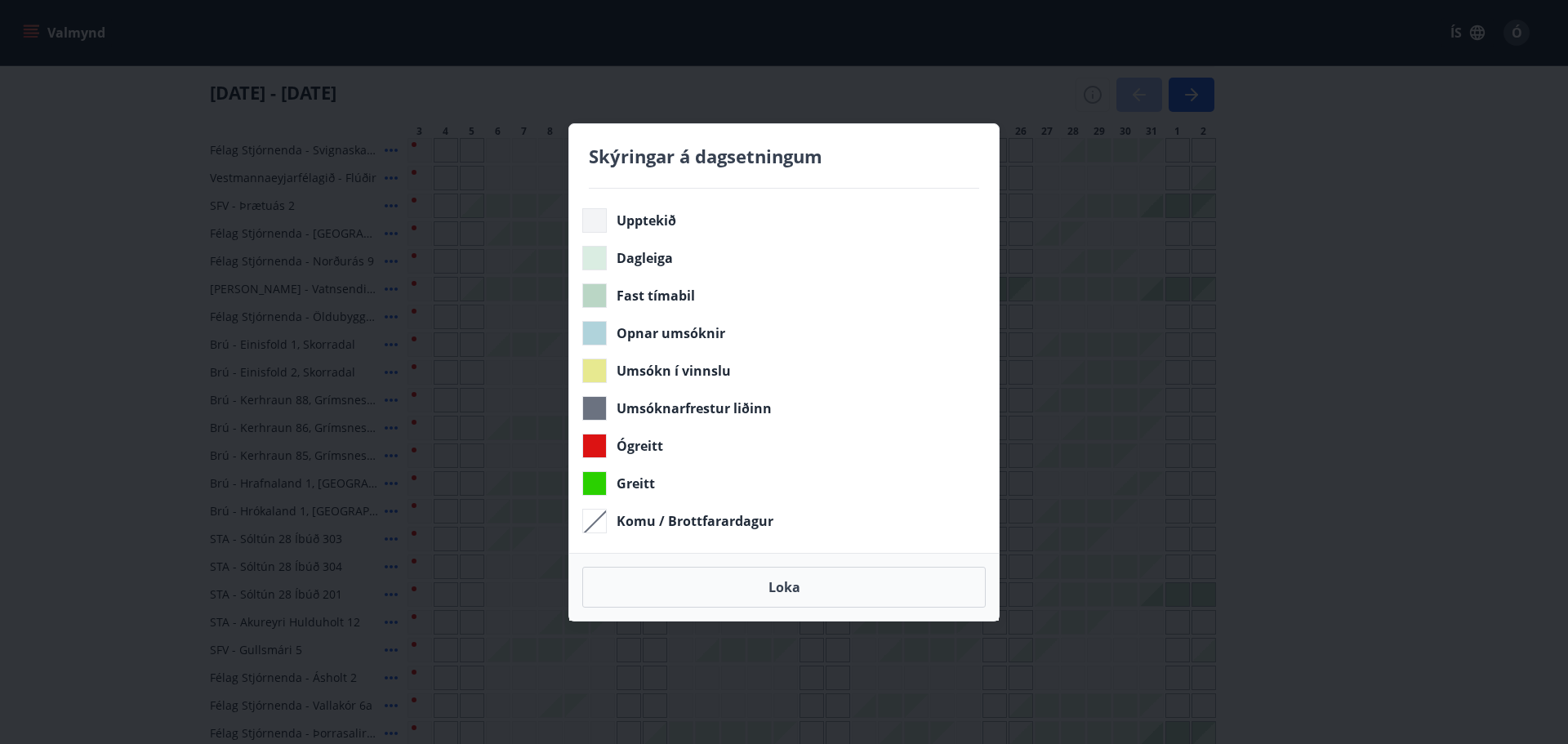
drag, startPoint x: 799, startPoint y: 346, endPoint x: 961, endPoint y: 326, distance: 163.2
click at [961, 326] on div "Opnar umsóknir" at bounding box center [781, 333] width 397 height 25
click at [1225, 402] on div "Skýringar á dagsetningum Upptekið Dagleiga Fast tímabil Opnar umsóknir Umsókn í…" at bounding box center [784, 372] width 1568 height 744
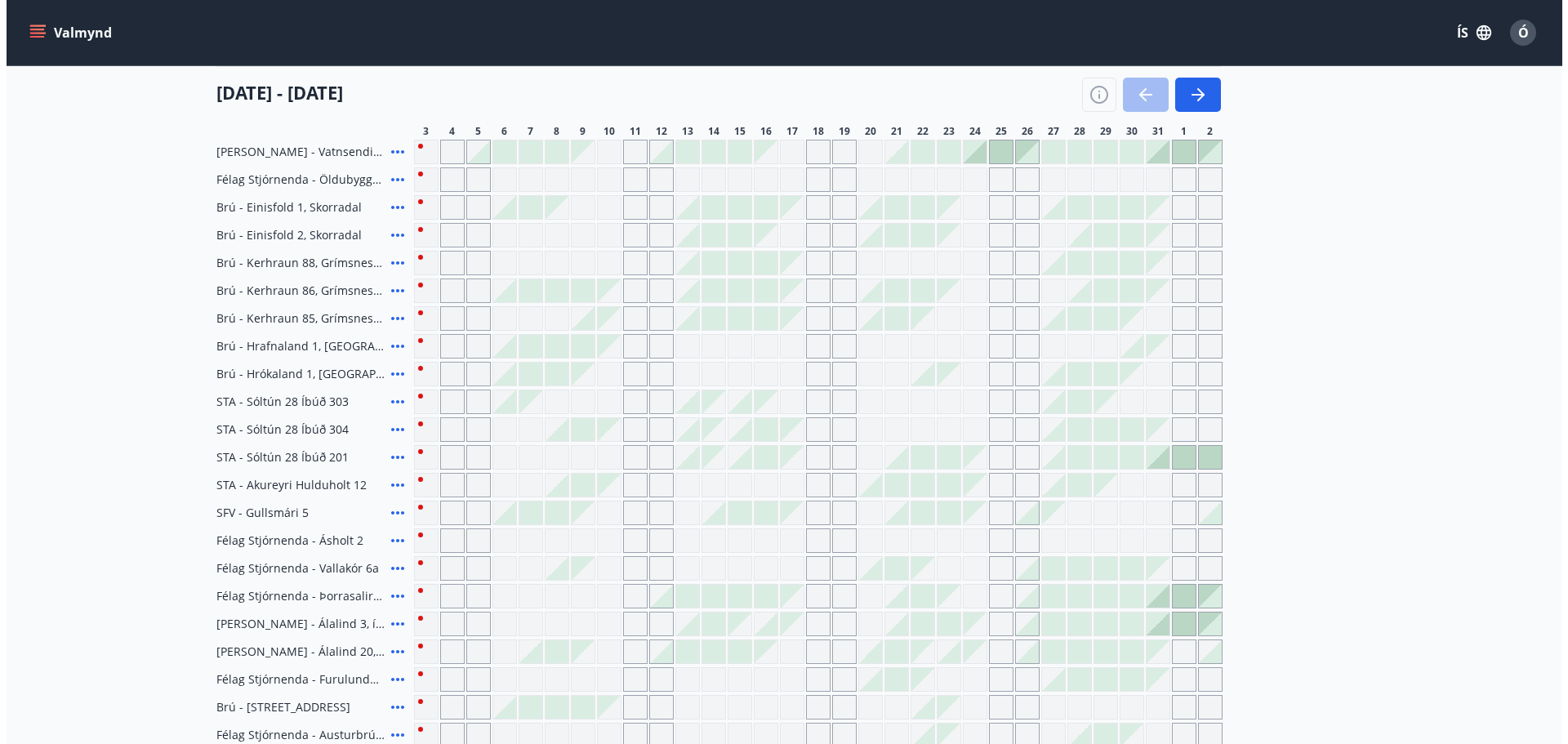
scroll to position [490, 0]
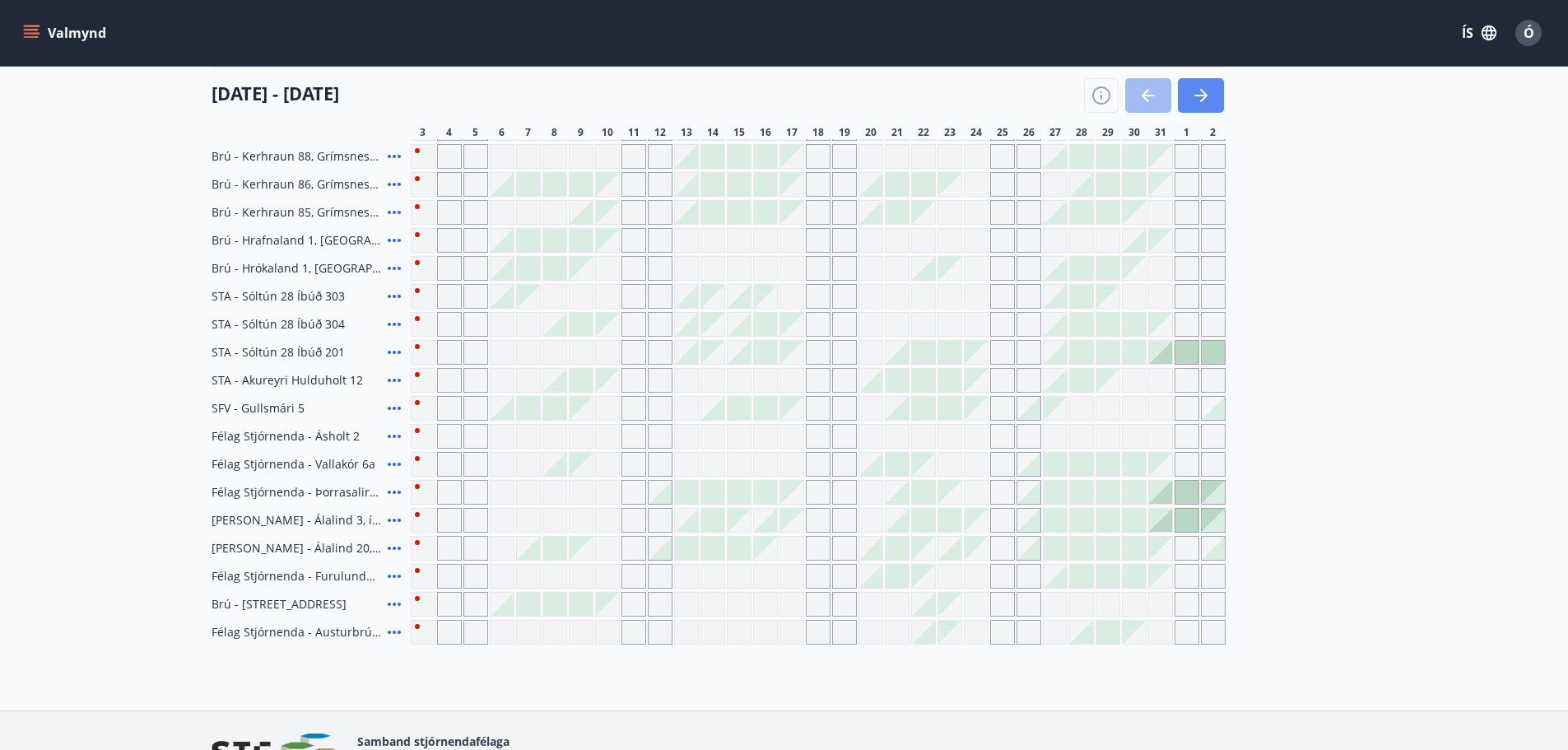
click at [1198, 91] on icon "button" at bounding box center [1201, 95] width 20 height 20
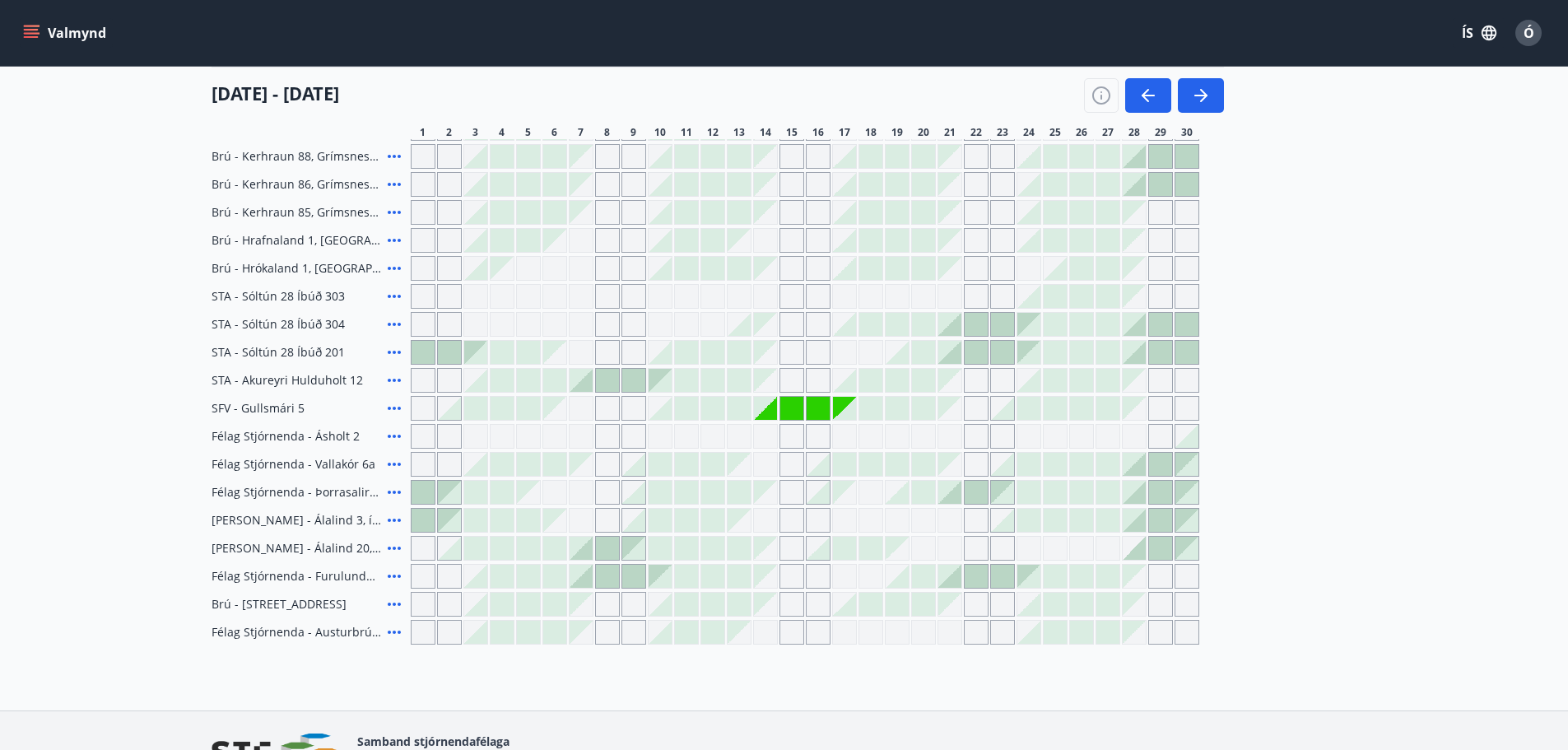
click at [745, 414] on div at bounding box center [739, 408] width 23 height 23
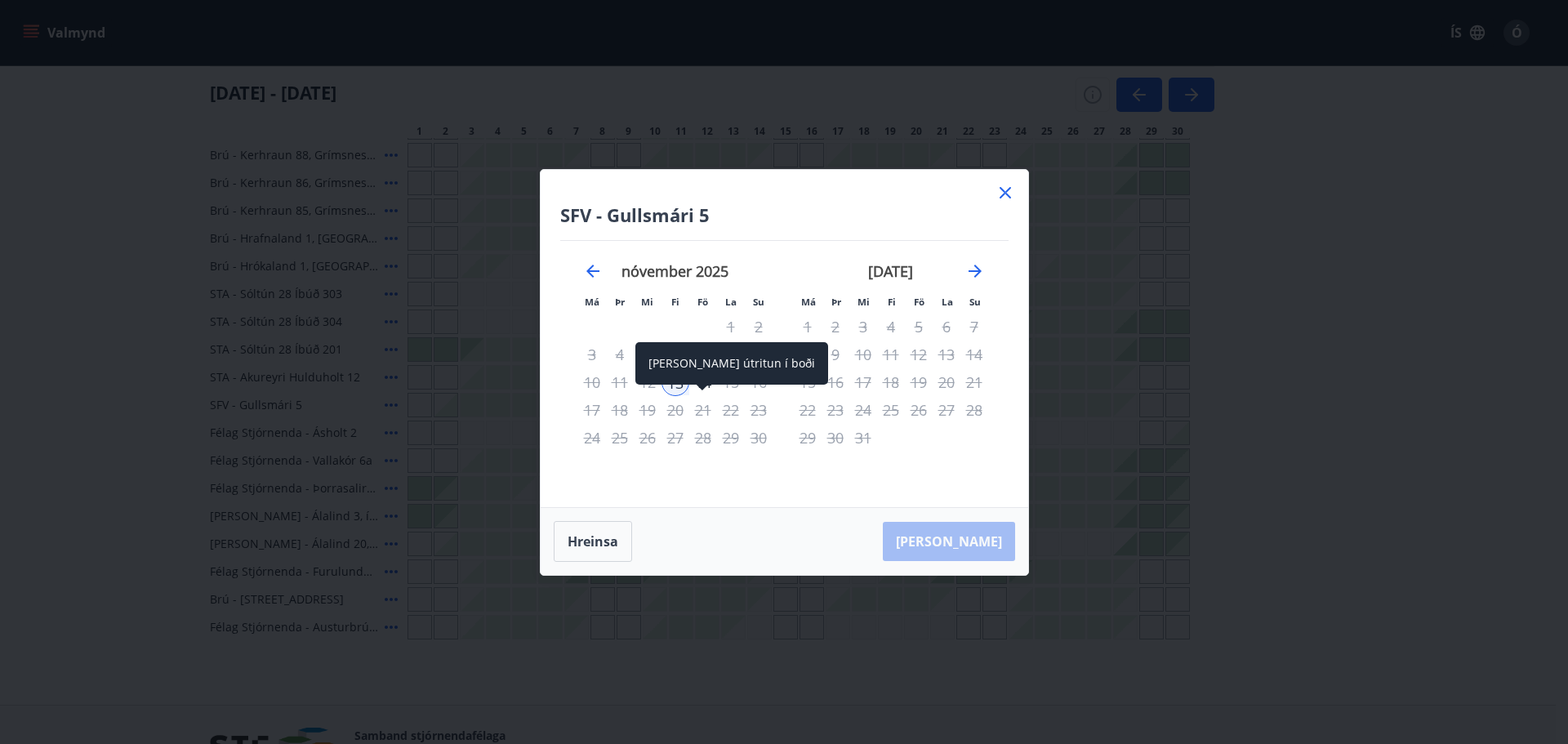
click at [703, 385] on span at bounding box center [703, 389] width 11 height 9
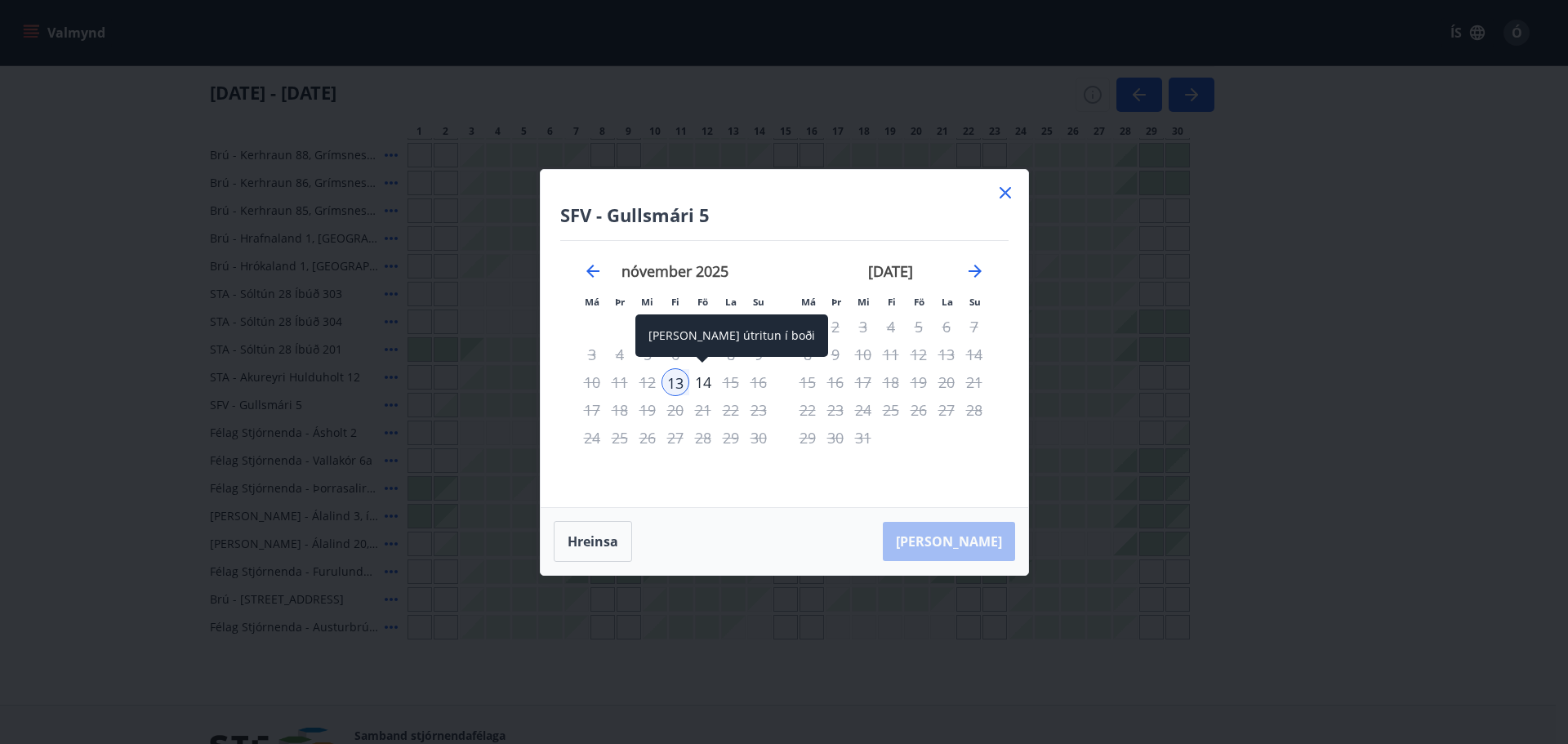
click at [702, 385] on div "14" at bounding box center [703, 381] width 28 height 28
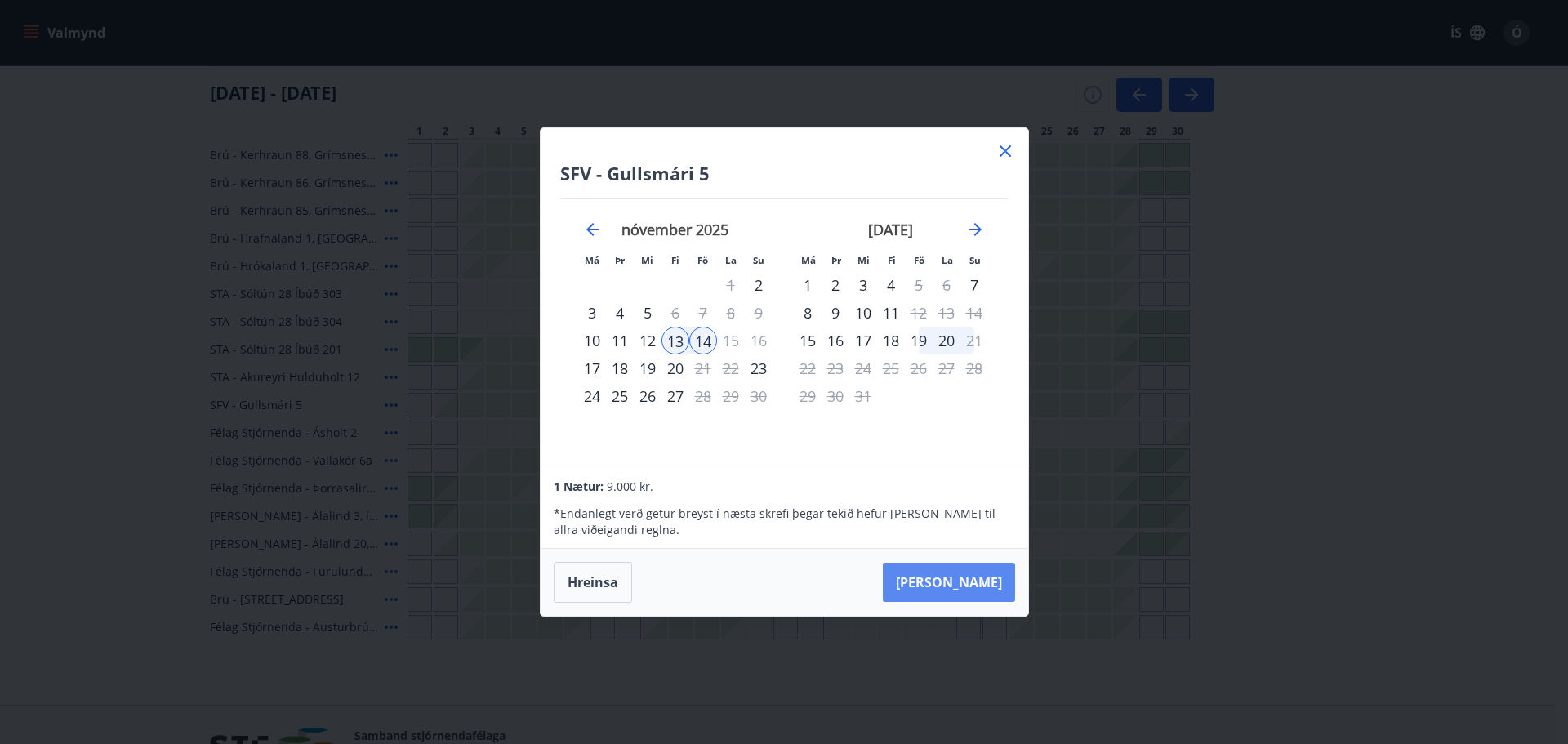
click at [969, 579] on button "[PERSON_NAME]" at bounding box center [948, 581] width 132 height 39
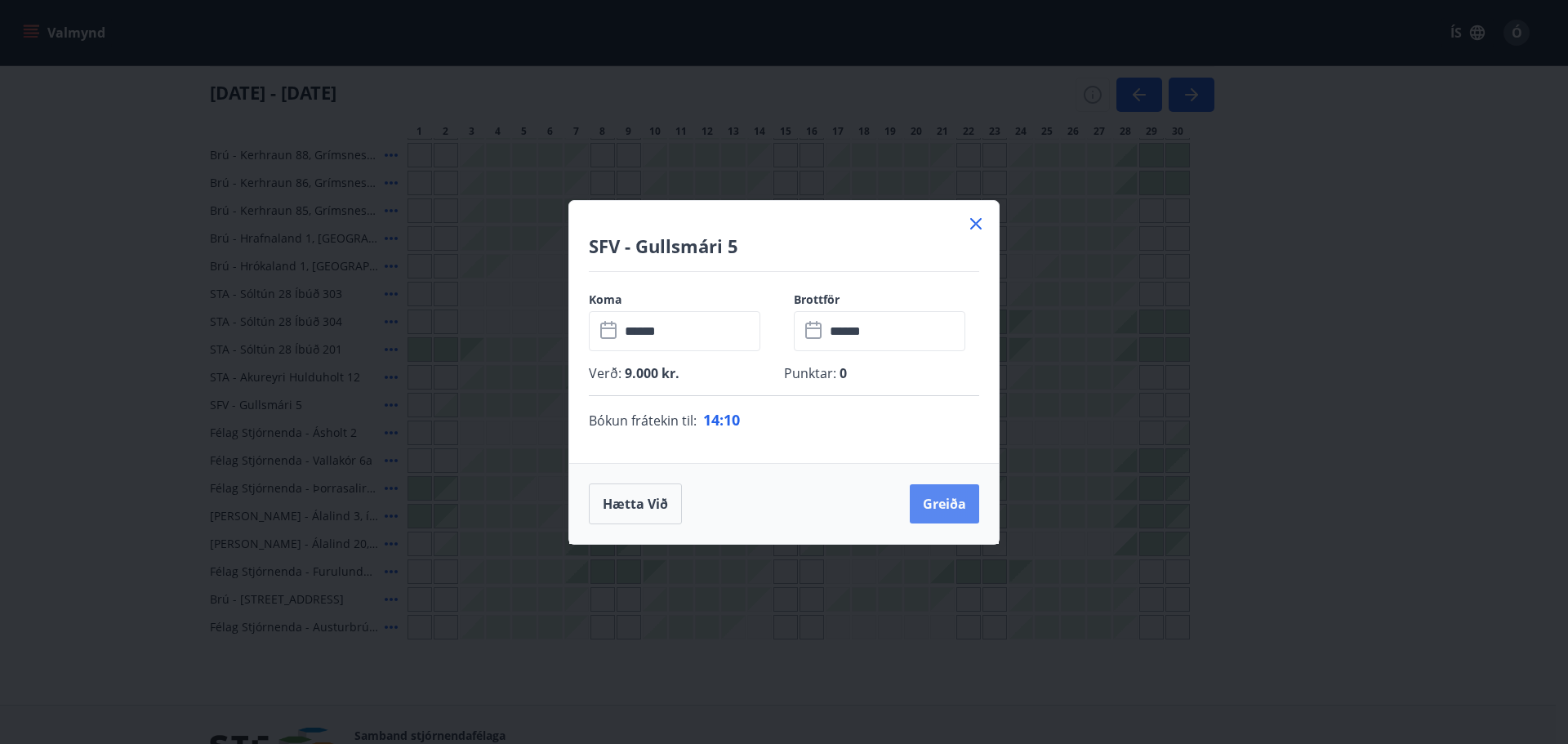
click at [919, 504] on button "Greiða" at bounding box center [945, 503] width 70 height 39
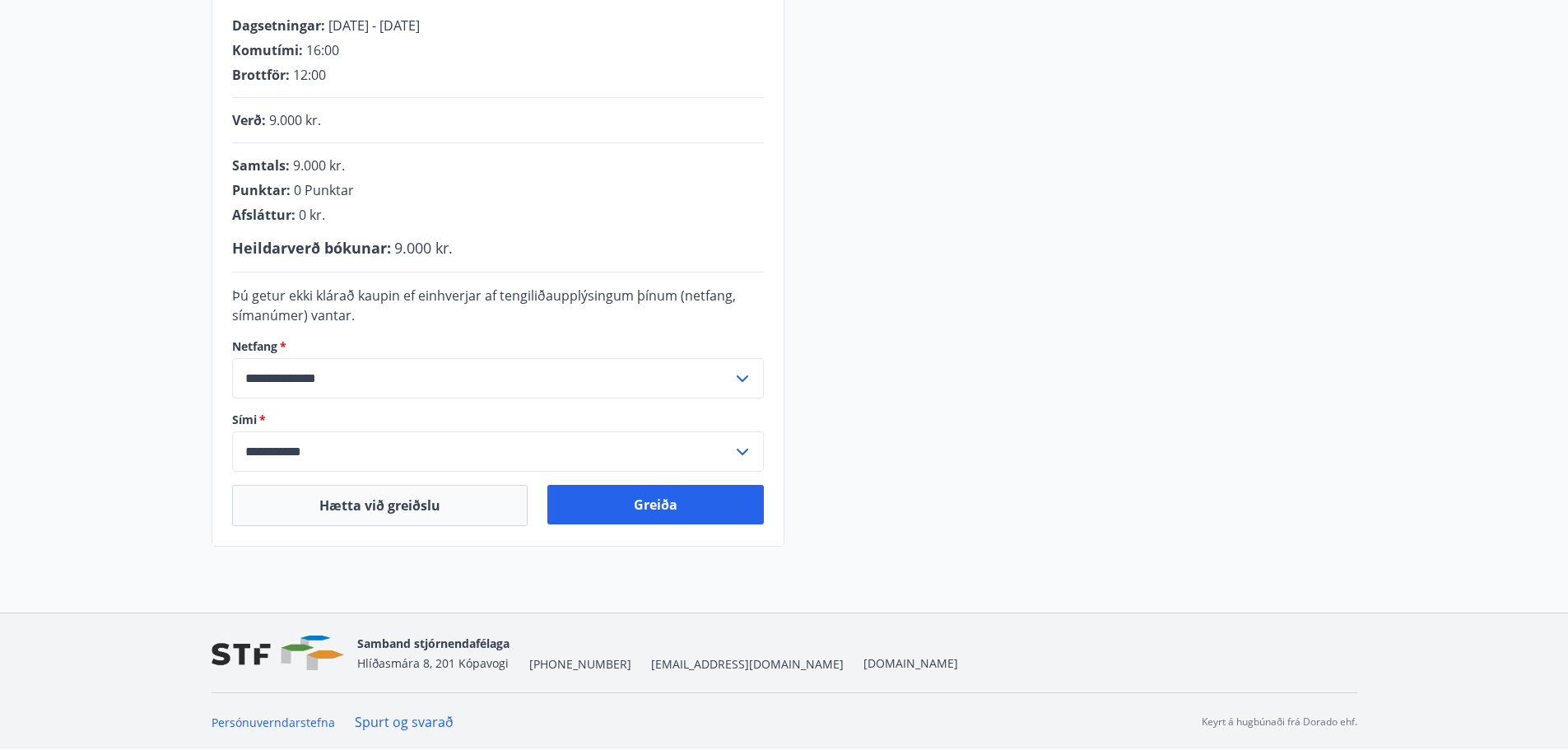
scroll to position [339, 0]
click at [644, 504] on button "Greiða" at bounding box center [655, 503] width 216 height 39
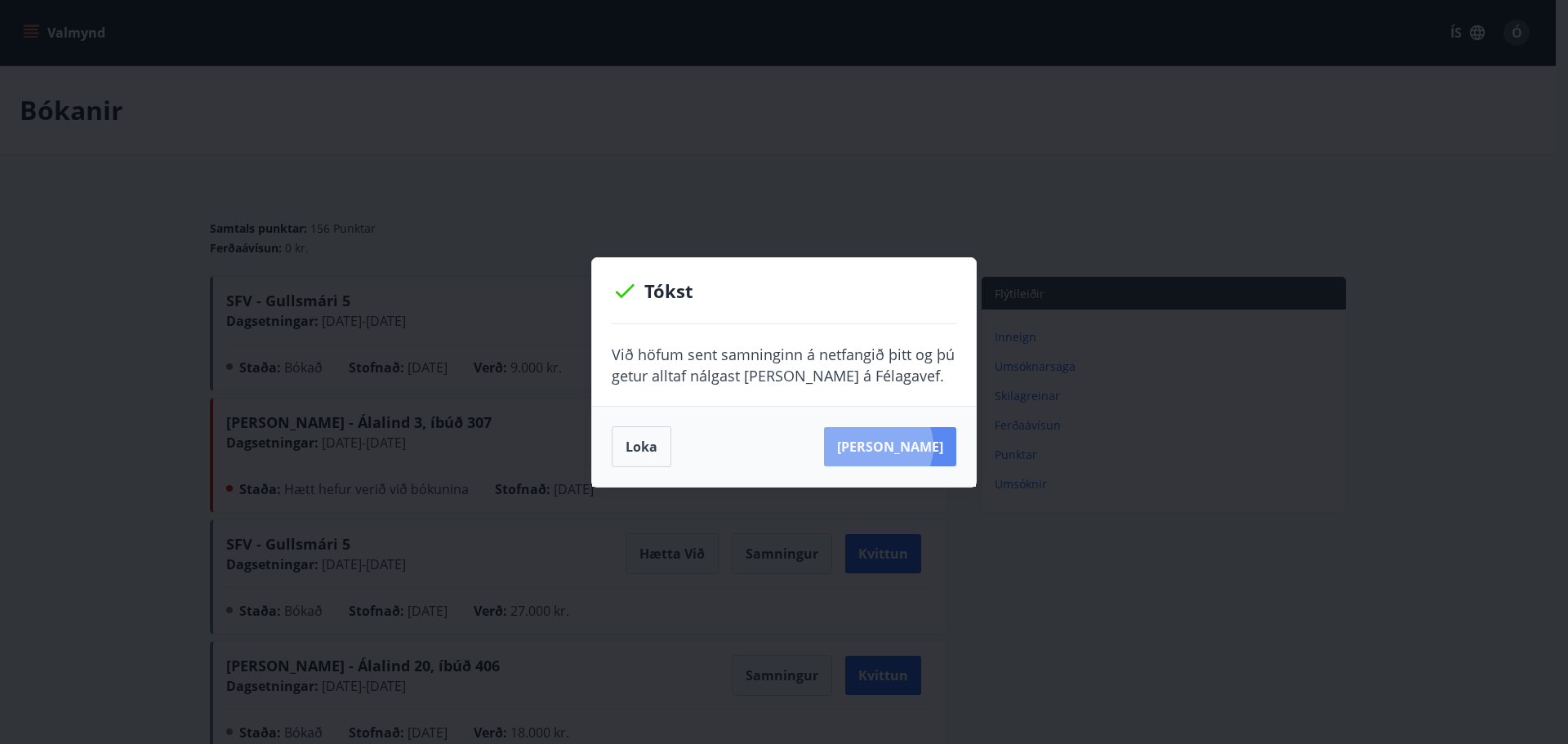
click at [902, 446] on button "Sjá samning" at bounding box center [890, 446] width 132 height 39
click at [641, 442] on button "Loka" at bounding box center [641, 446] width 60 height 41
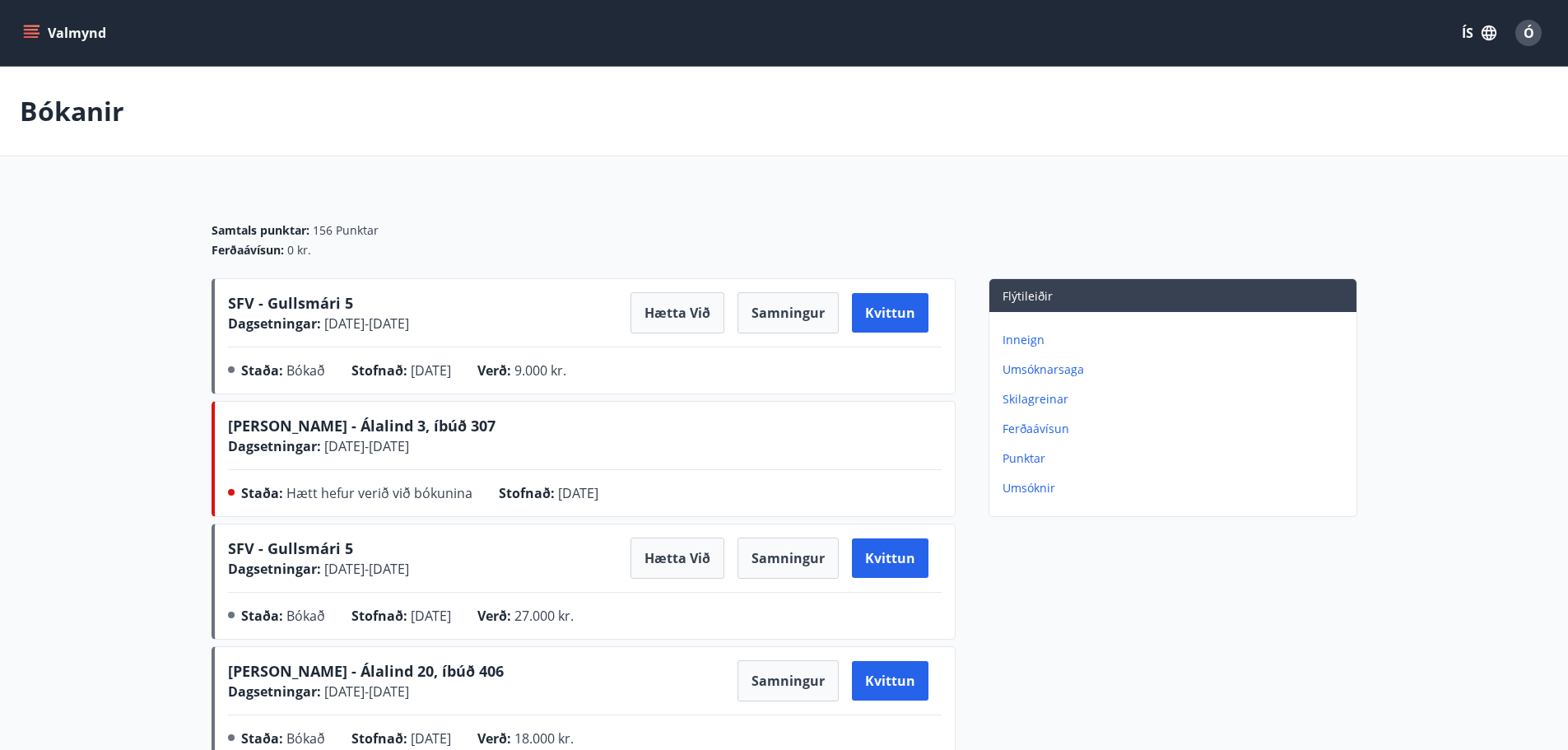
click at [1529, 26] on span "Ó" at bounding box center [1529, 33] width 11 height 18
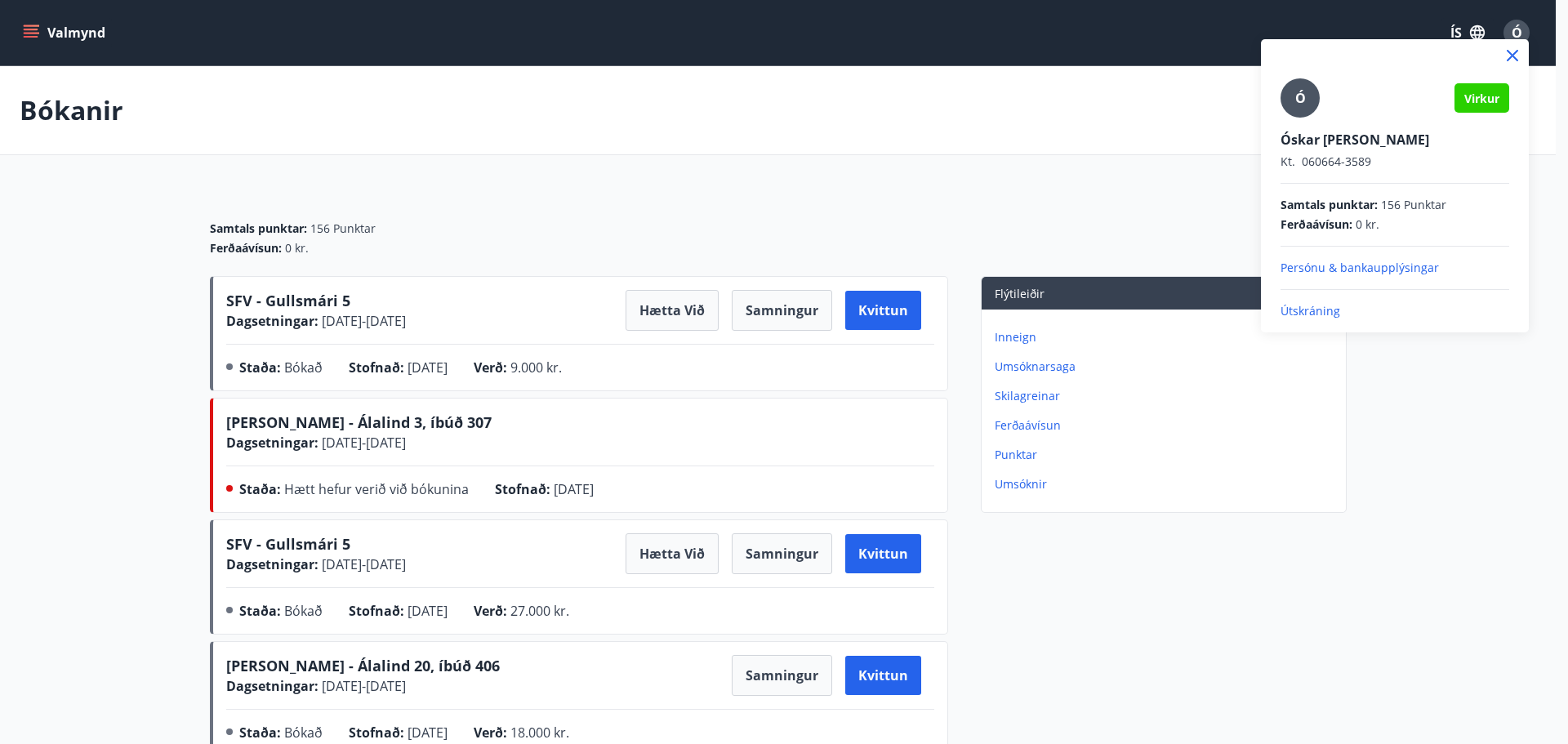
click at [1312, 317] on p "Útskráning" at bounding box center [1395, 311] width 229 height 16
